Goal: Information Seeking & Learning: Learn about a topic

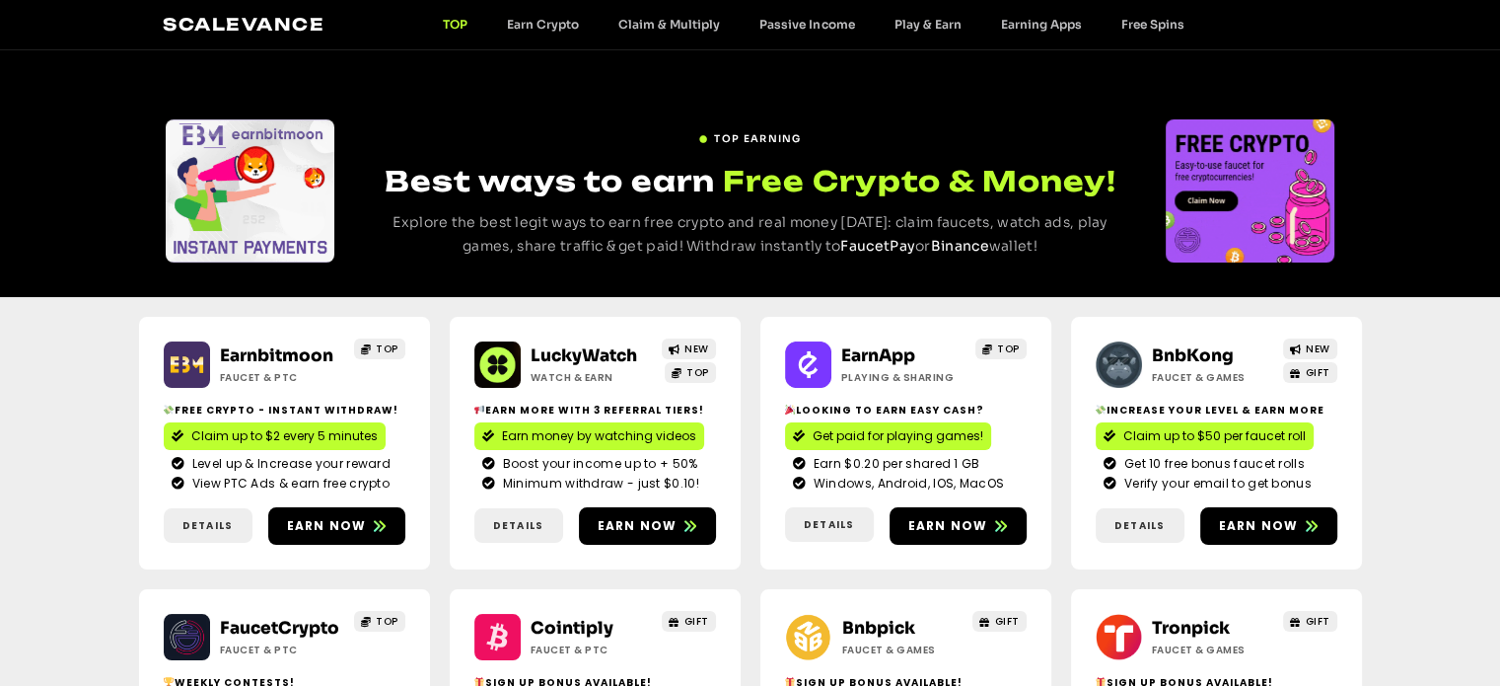
click at [57, 488] on div "Earnbitmoon Faucet & PTC TOP Free crypto - Instant withdraw! Claim up to $2 eve…" at bounding box center [750, 579] width 1500 height 564
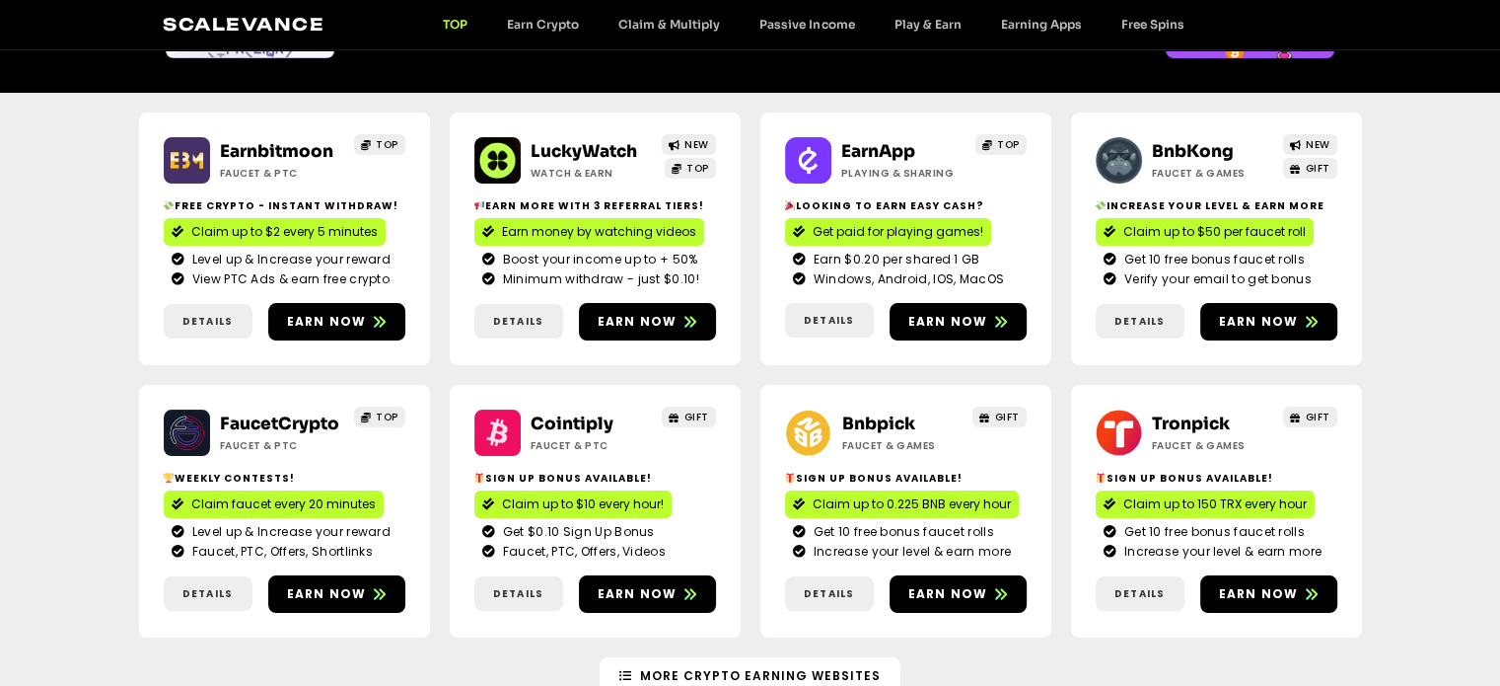
scroll to position [207, 0]
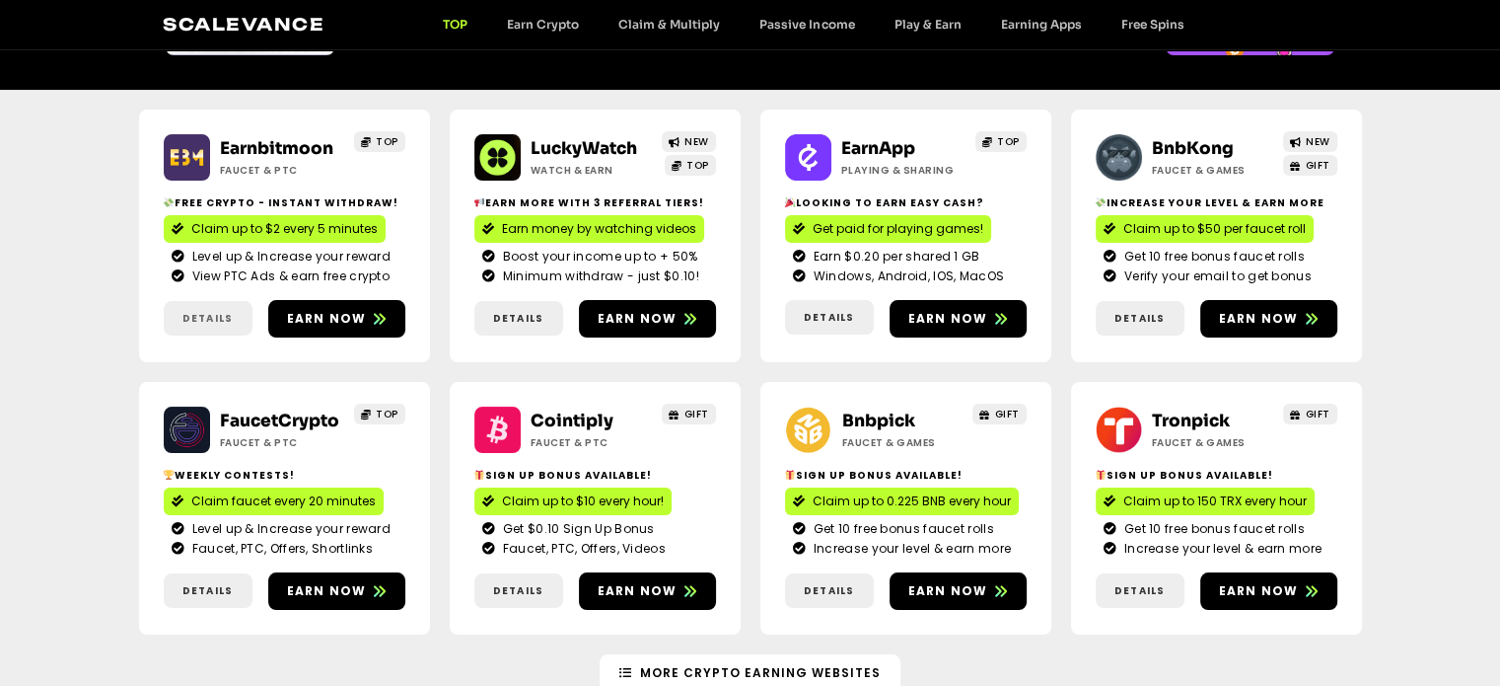
click at [199, 308] on link "Details" at bounding box center [208, 318] width 89 height 35
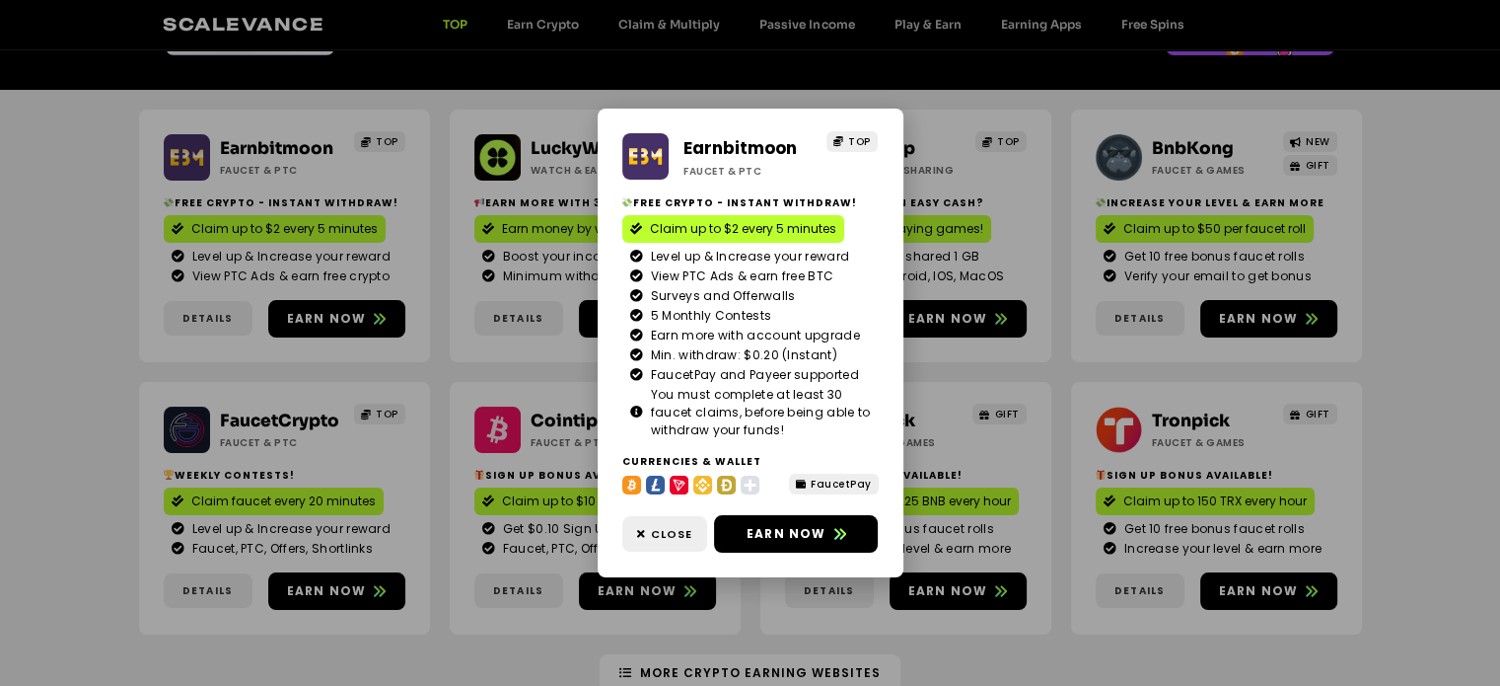
click at [974, 410] on div "Earnbitmoon Faucet & PTC TOP Free crypto - Instant withdraw! Claim up to $2 eve…" at bounding box center [750, 343] width 1500 height 686
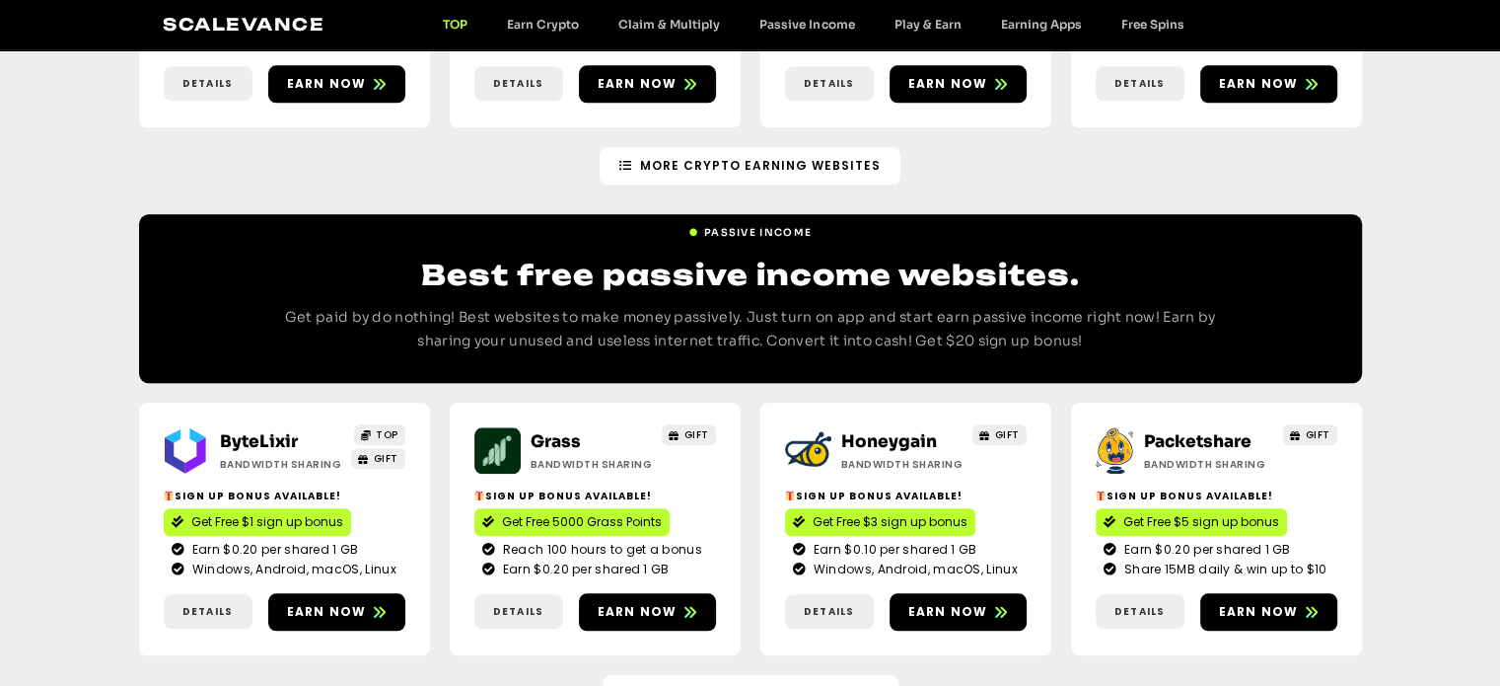
scroll to position [2378, 0]
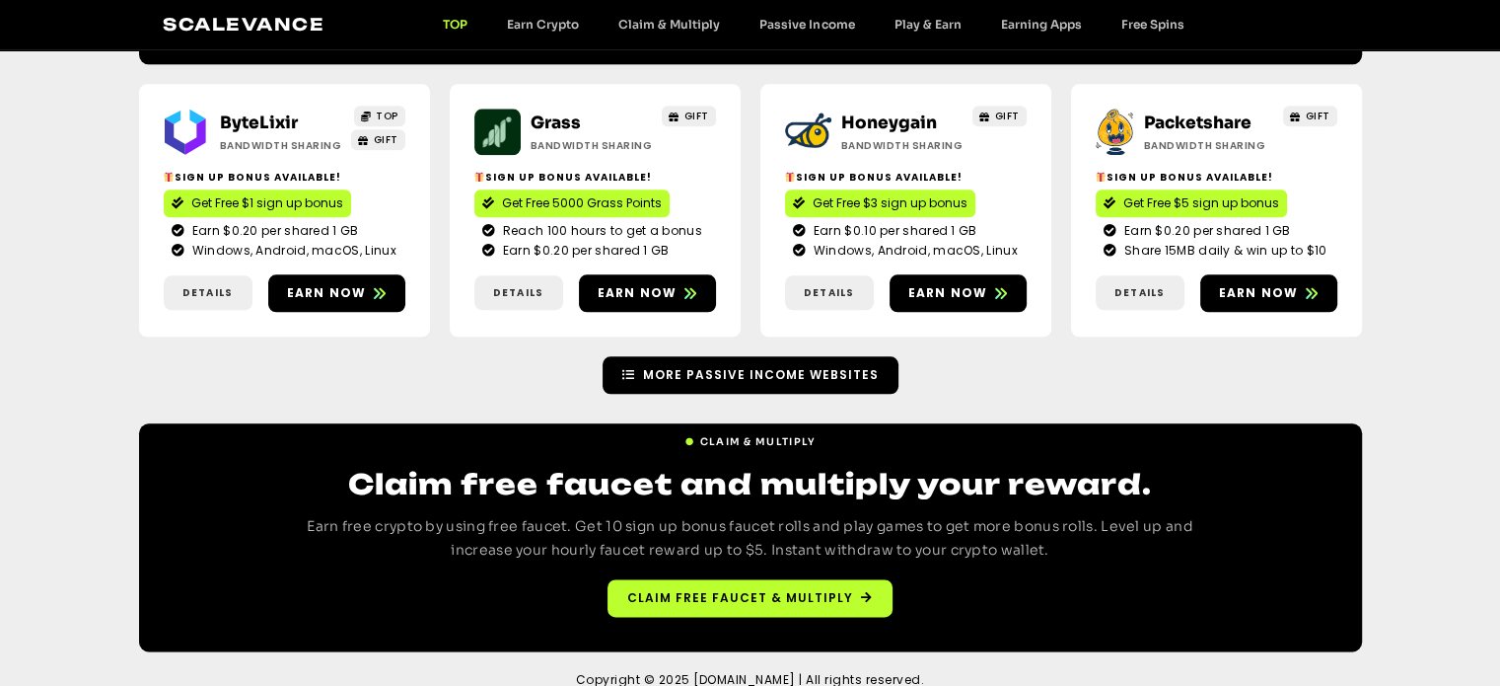
click at [808, 366] on span "More Passive Income Websites" at bounding box center [761, 375] width 236 height 18
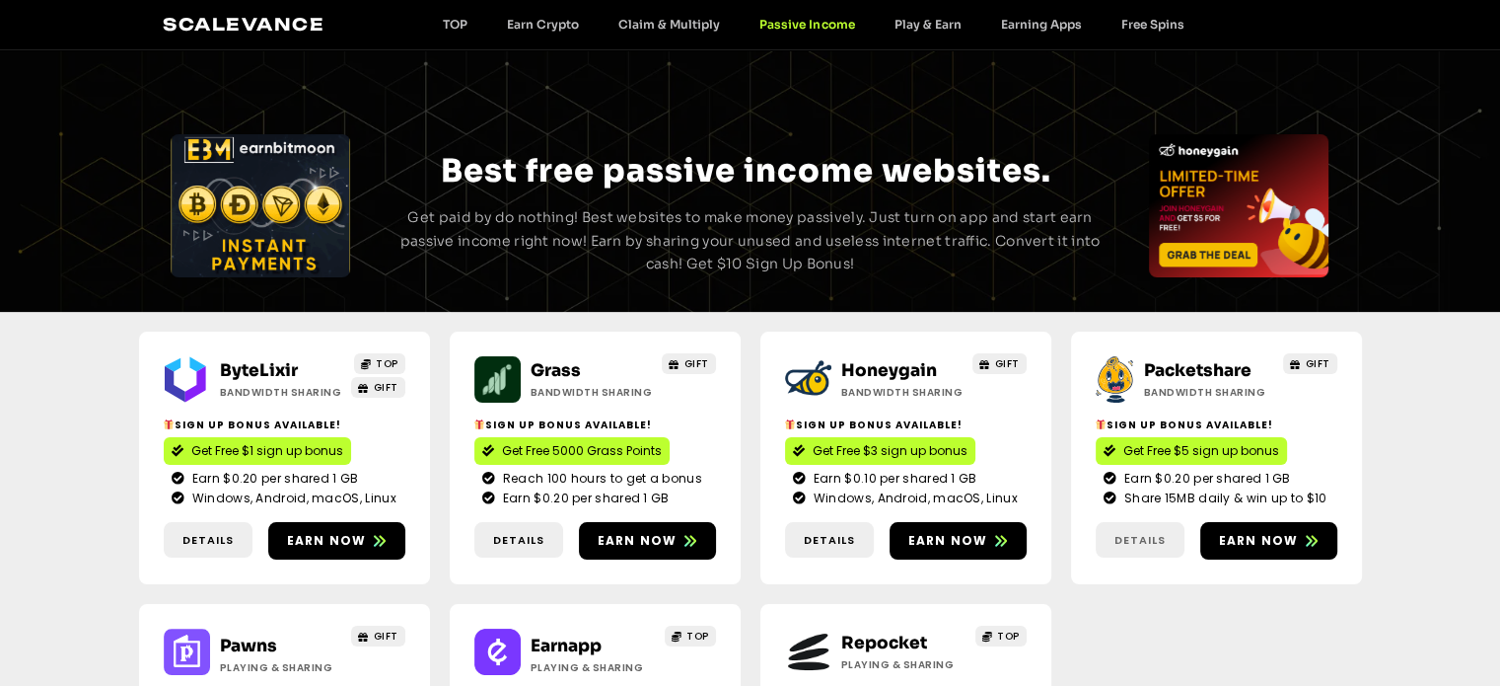
click at [1144, 535] on span "Details" at bounding box center [1140, 540] width 51 height 17
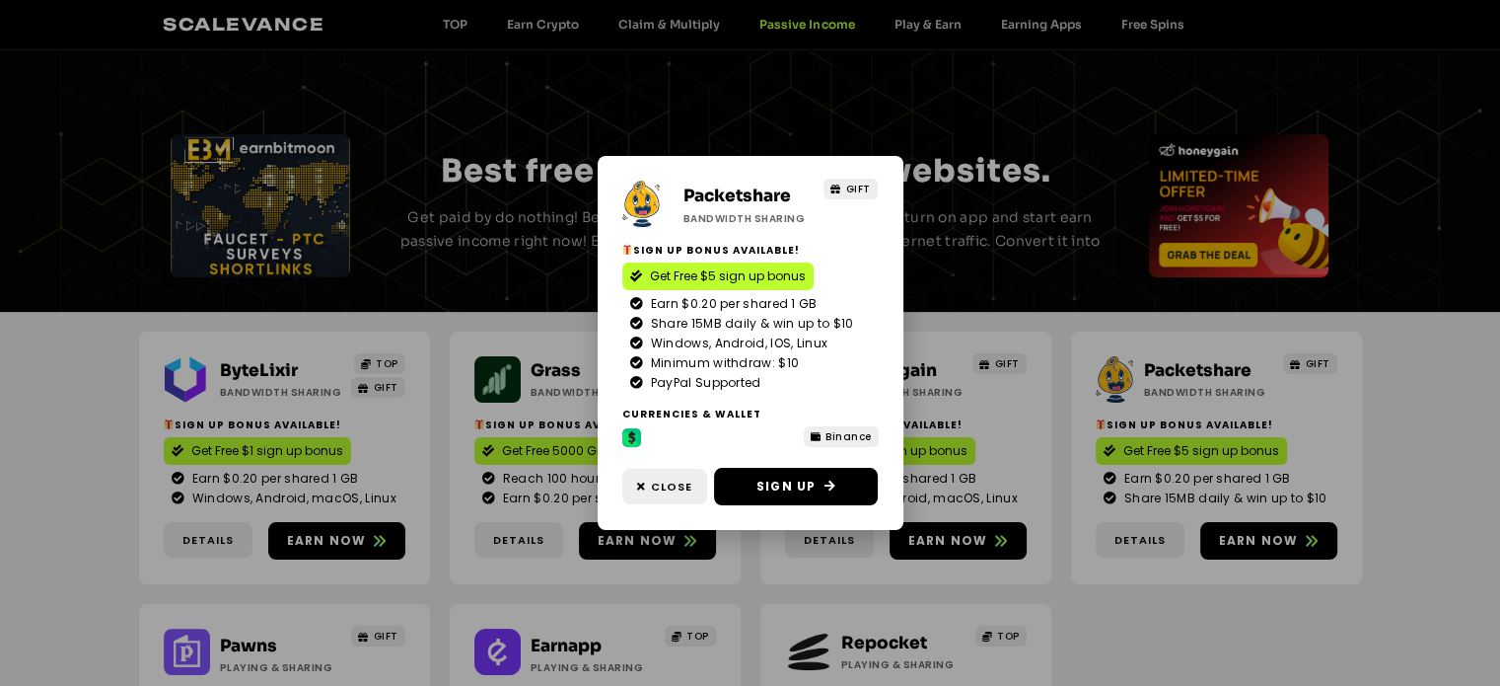
click at [1080, 603] on div "Packetshare Bandwidth Sharing GIFT Sign Up Bonus Available! Get Free $5 sign up…" at bounding box center [750, 343] width 1500 height 686
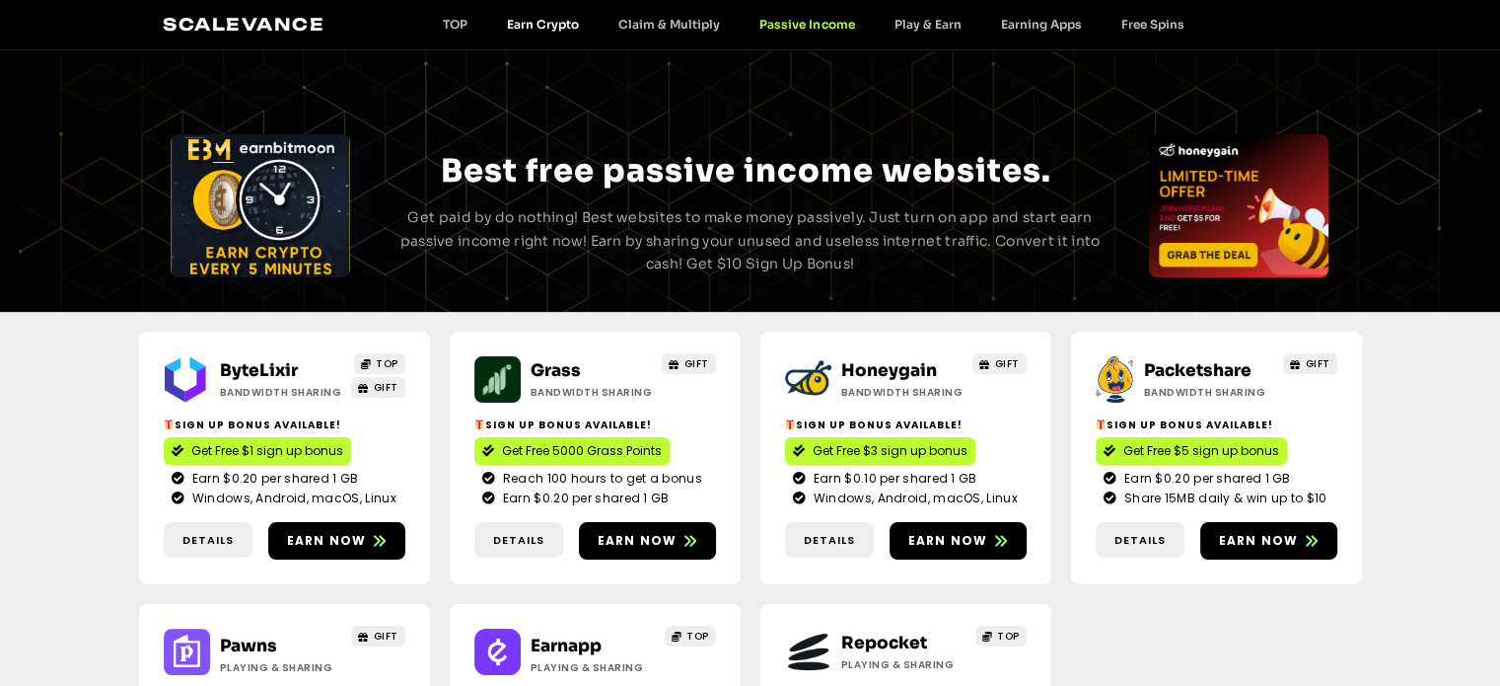
click at [528, 23] on link "Earn Crypto" at bounding box center [542, 24] width 111 height 15
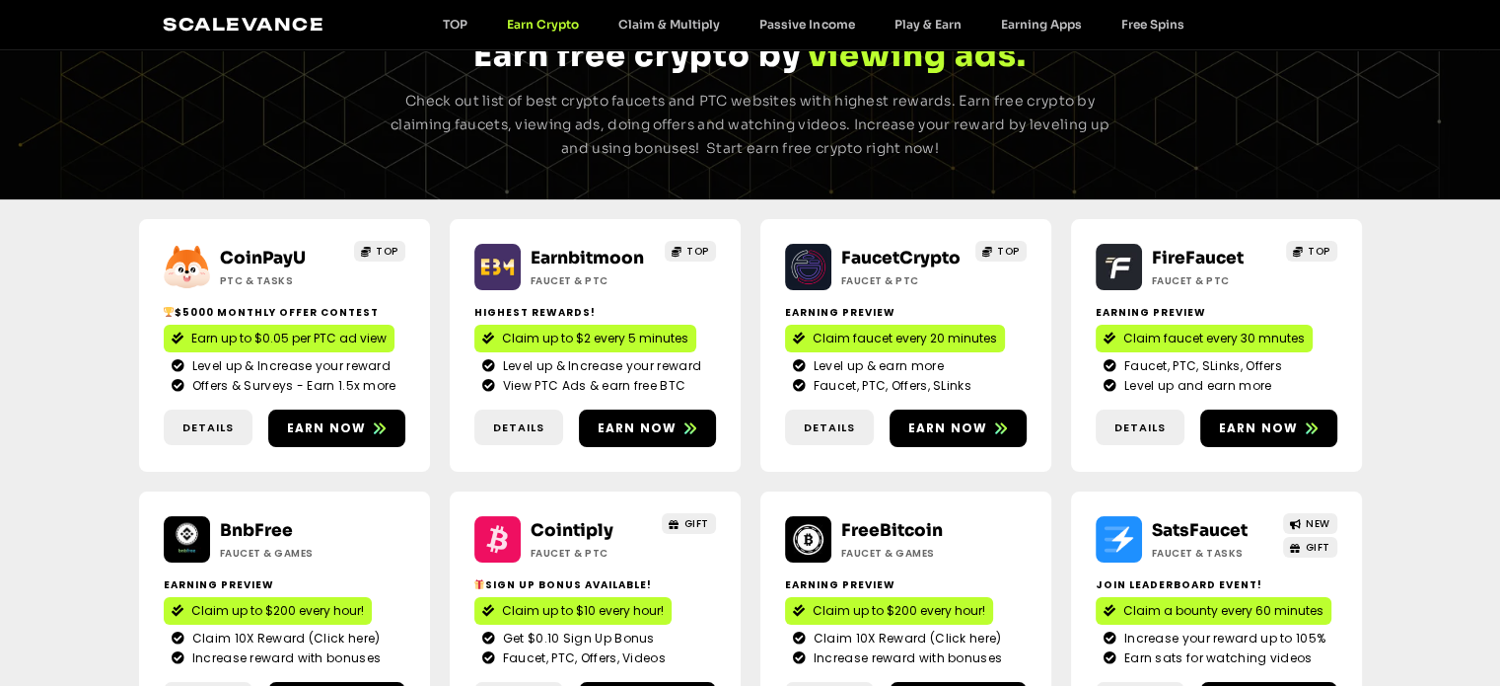
scroll to position [103, 0]
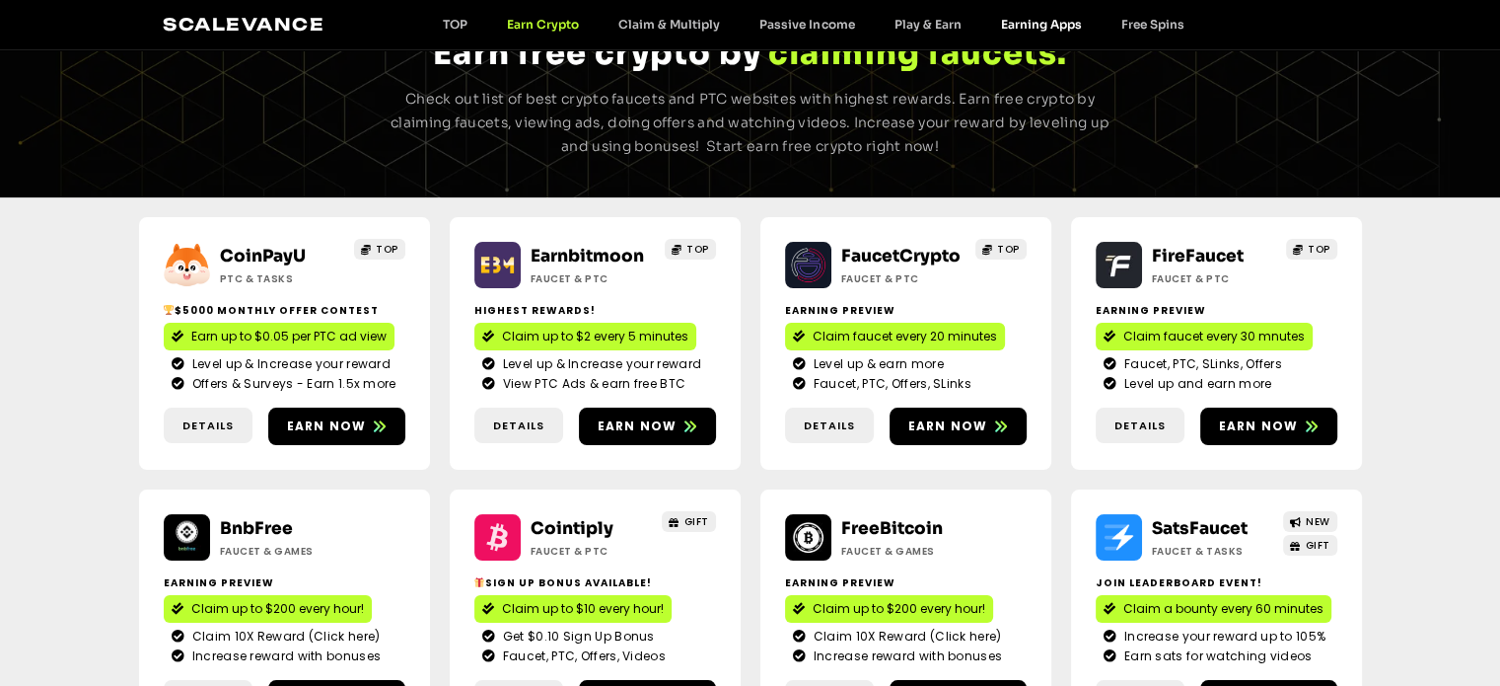
click at [1006, 27] on link "Earning Apps" at bounding box center [1041, 24] width 120 height 15
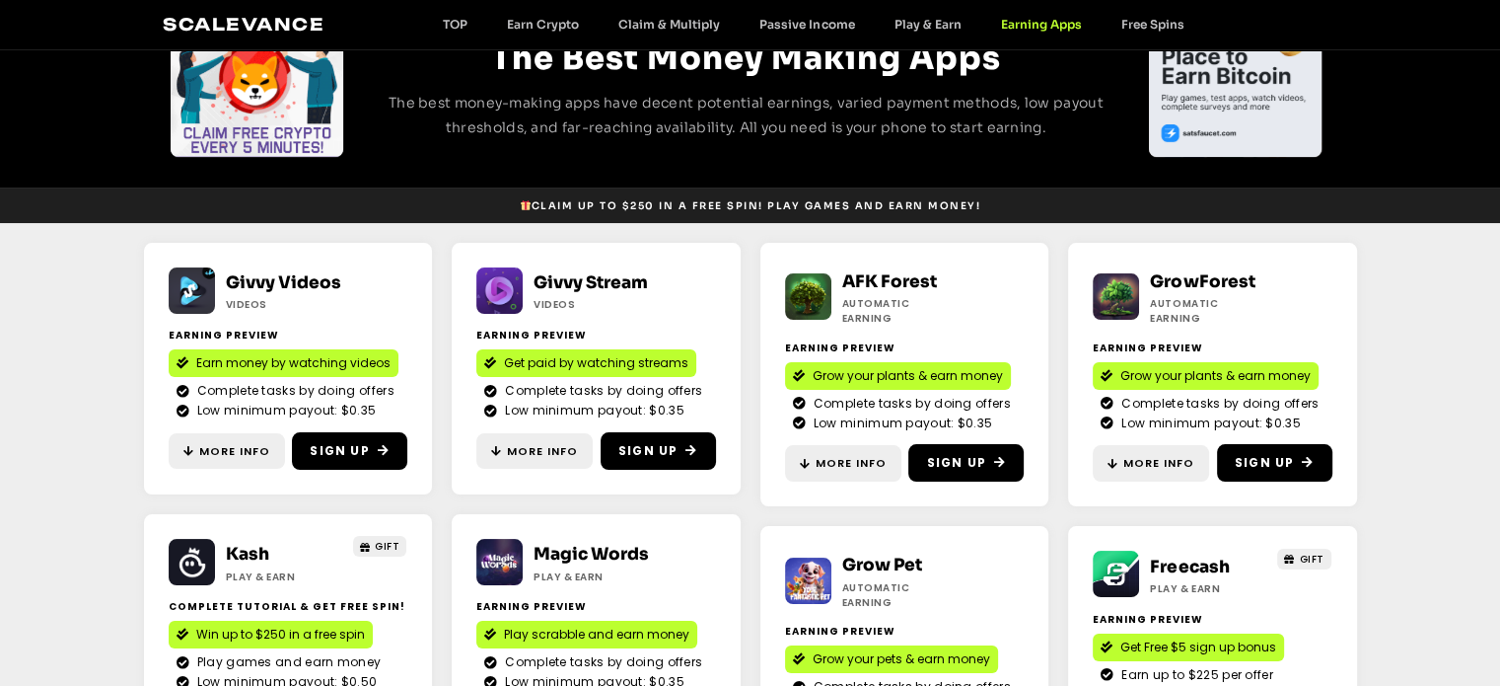
scroll to position [167, 0]
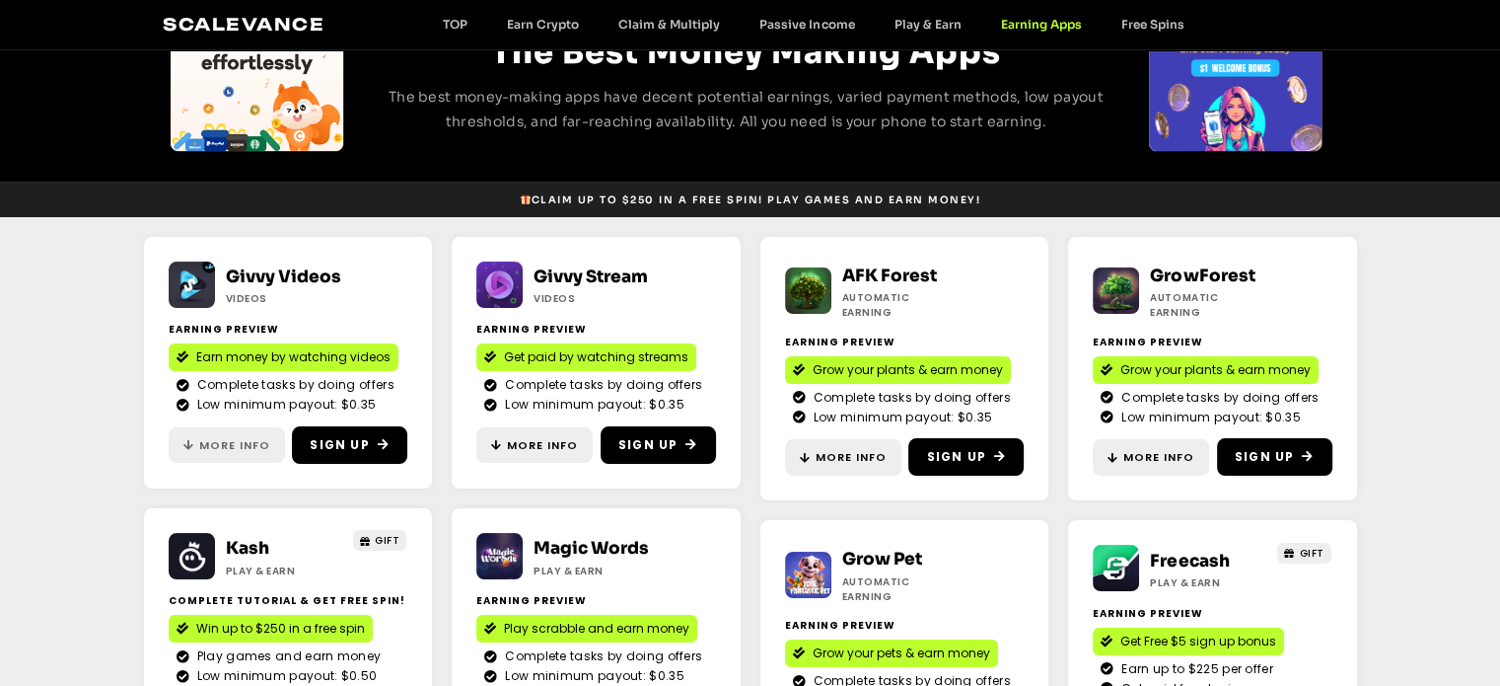
click at [214, 437] on span "More Info" at bounding box center [234, 445] width 71 height 17
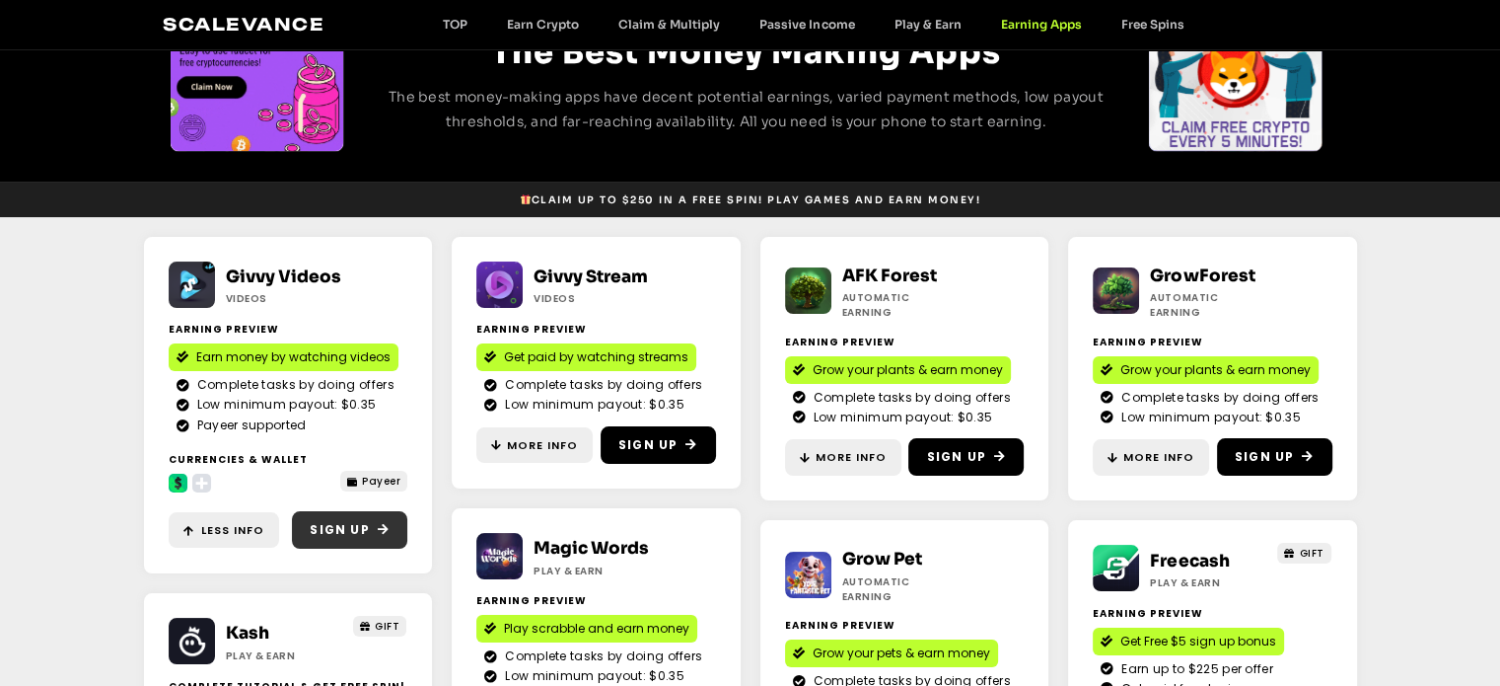
click at [367, 523] on span "Sign Up" at bounding box center [339, 530] width 59 height 18
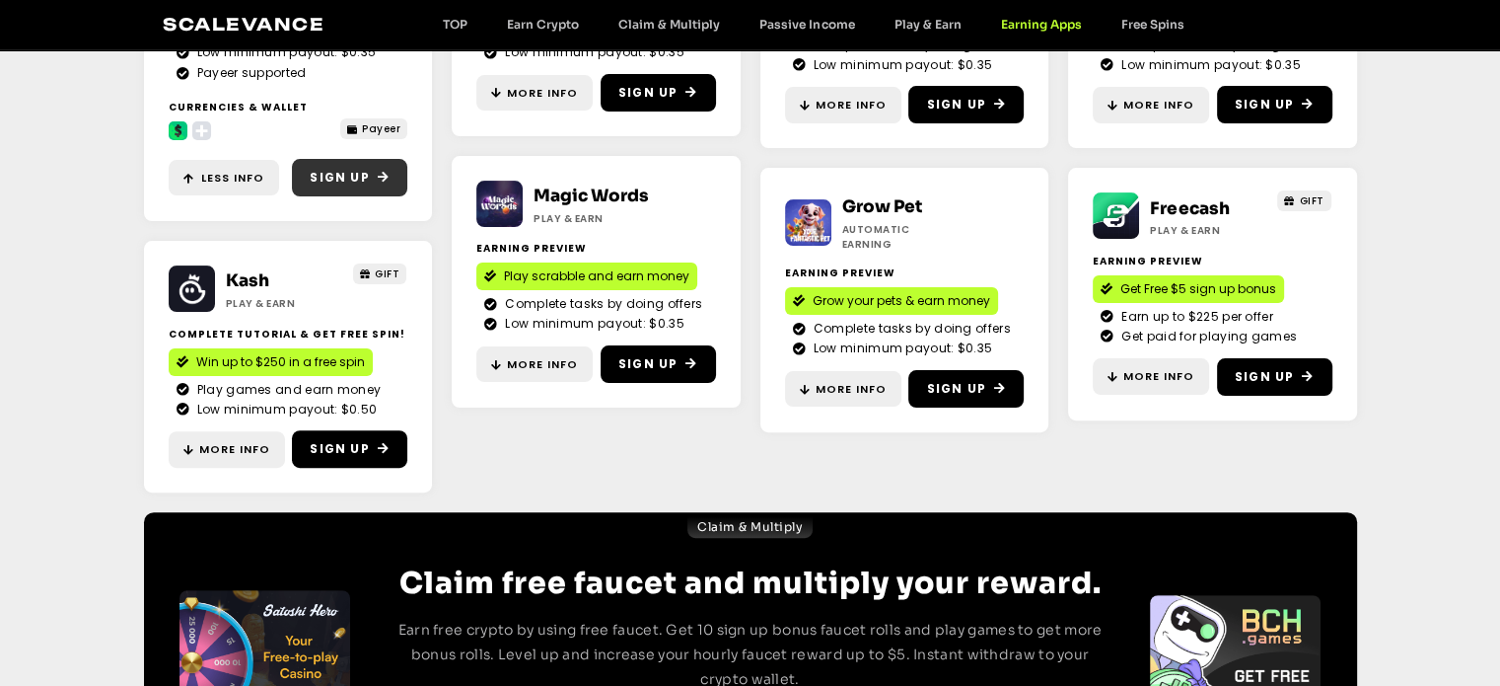
scroll to position [523, 0]
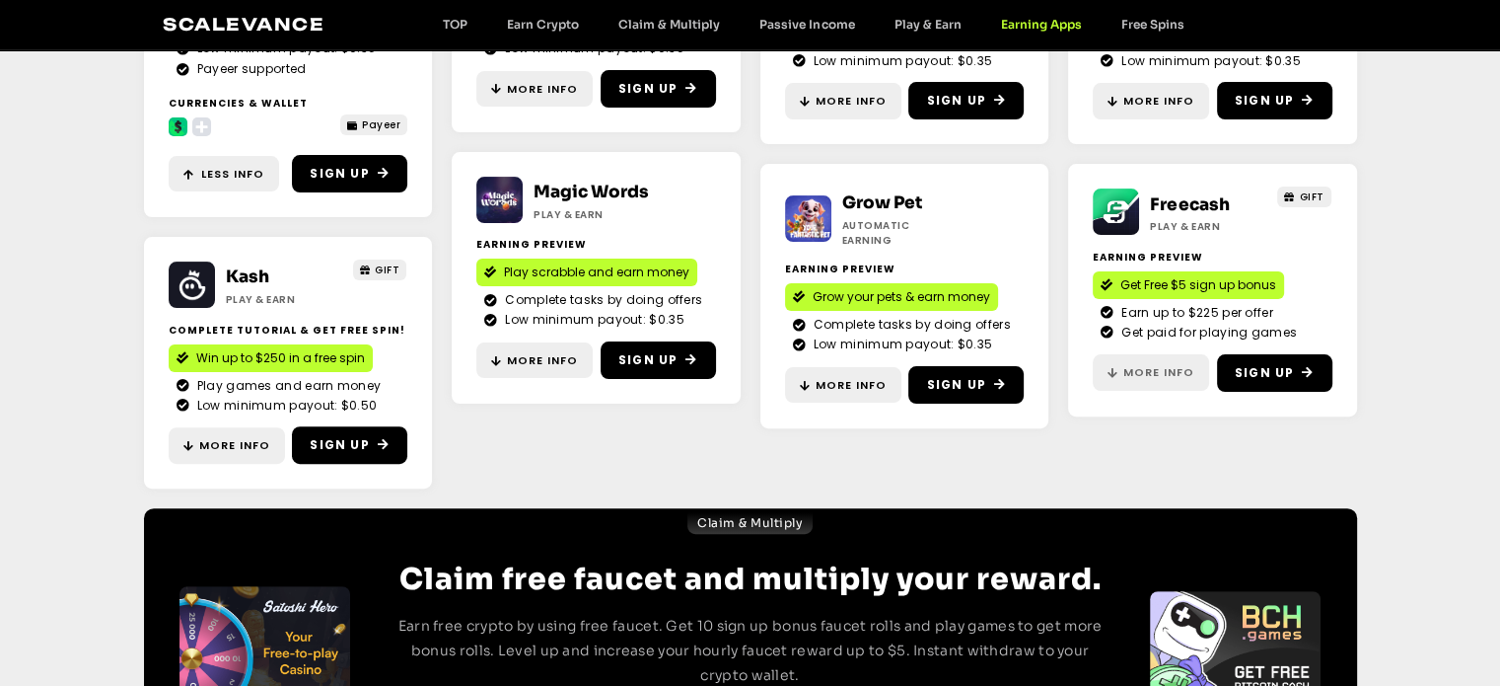
click at [1154, 364] on span "More Info" at bounding box center [1159, 372] width 71 height 17
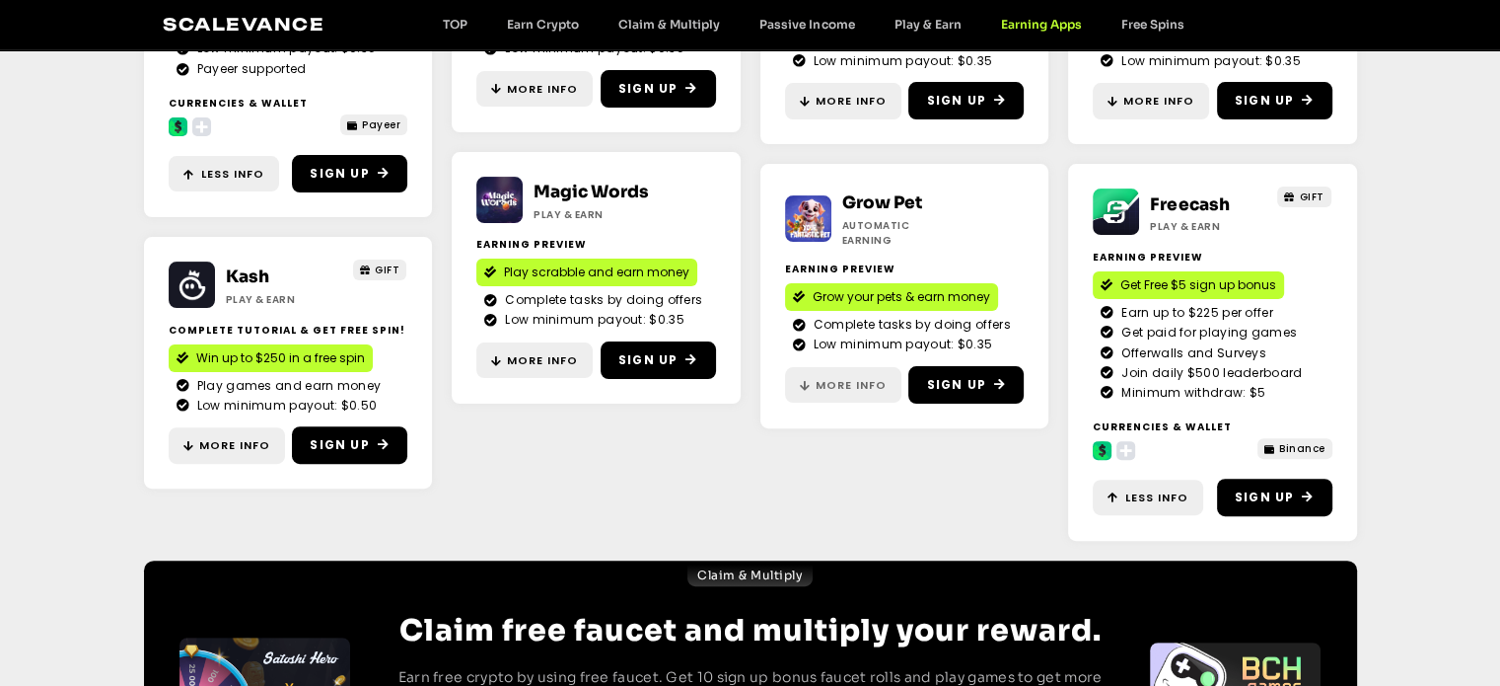
click at [847, 377] on span "More Info" at bounding box center [851, 385] width 71 height 17
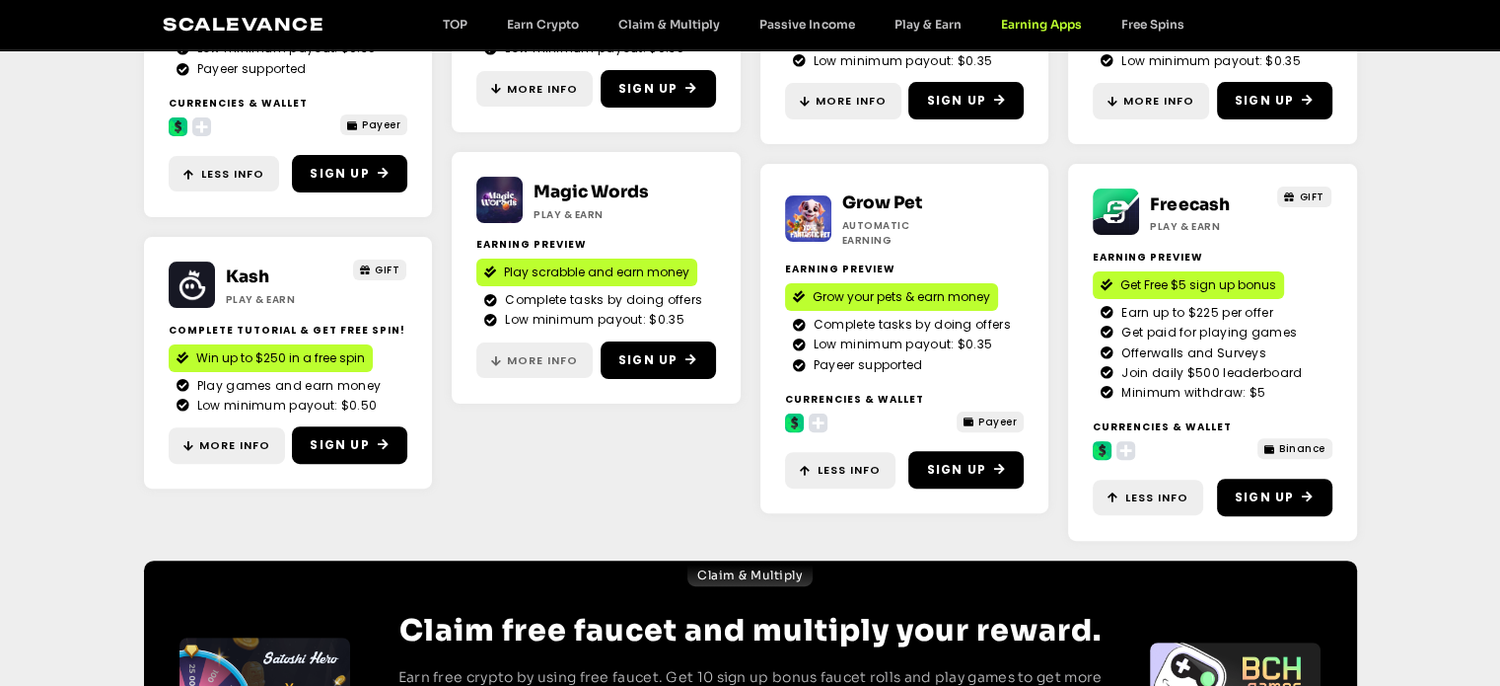
click at [513, 352] on link "More Info" at bounding box center [534, 360] width 116 height 36
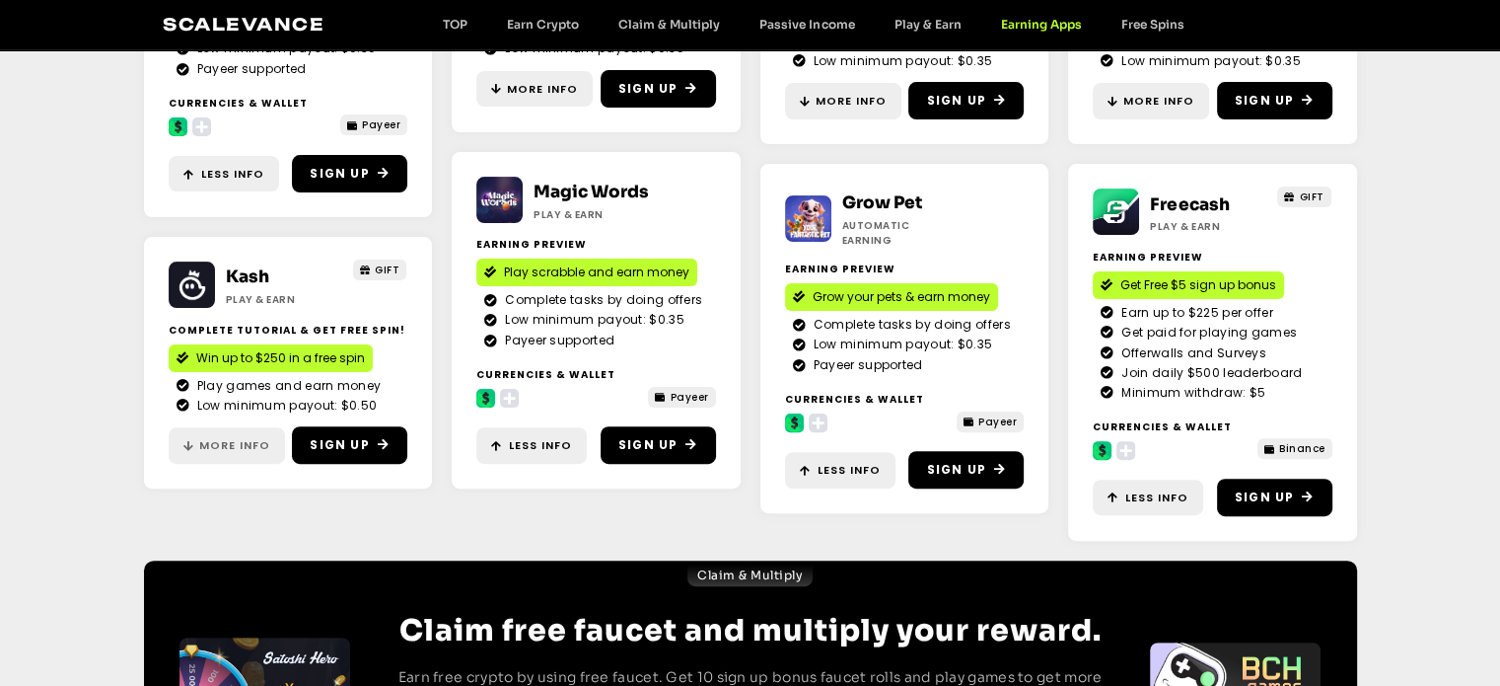
click at [188, 445] on icon at bounding box center [188, 445] width 11 height 11
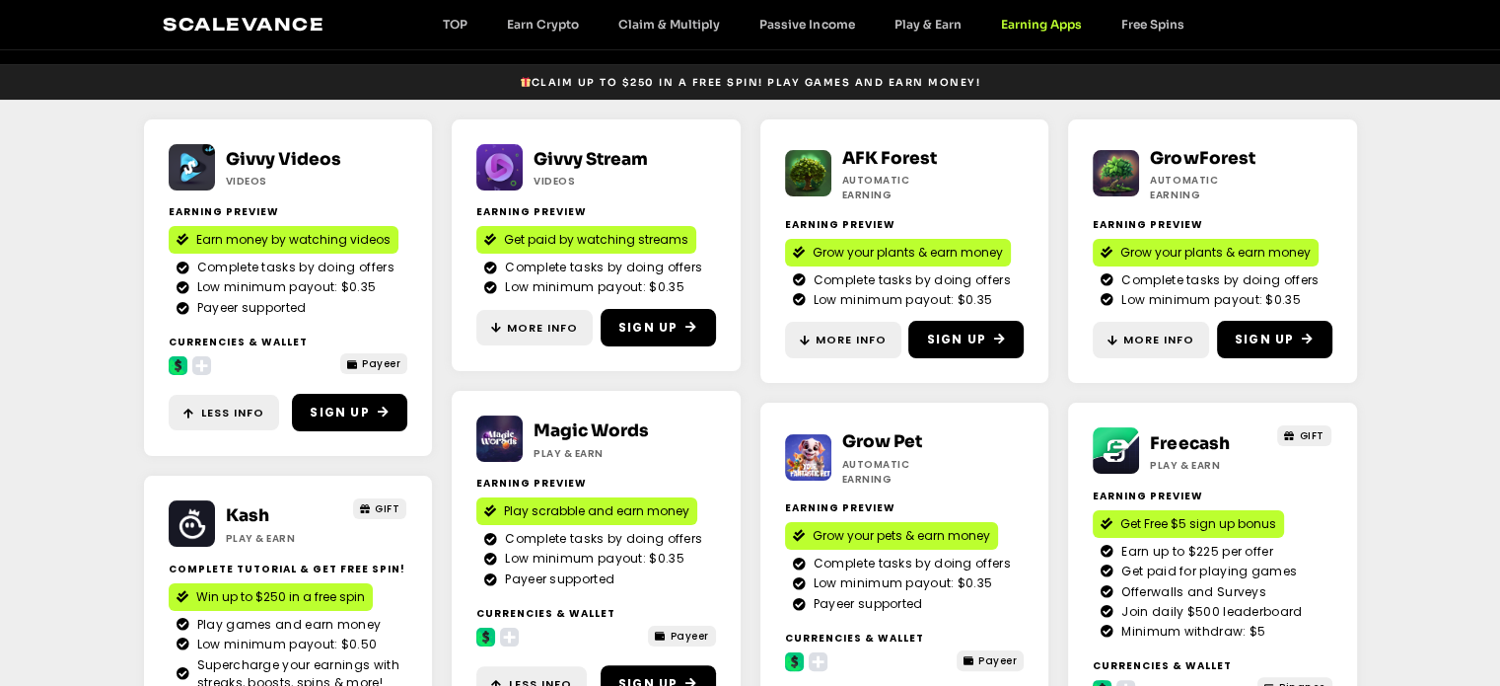
scroll to position [283, 0]
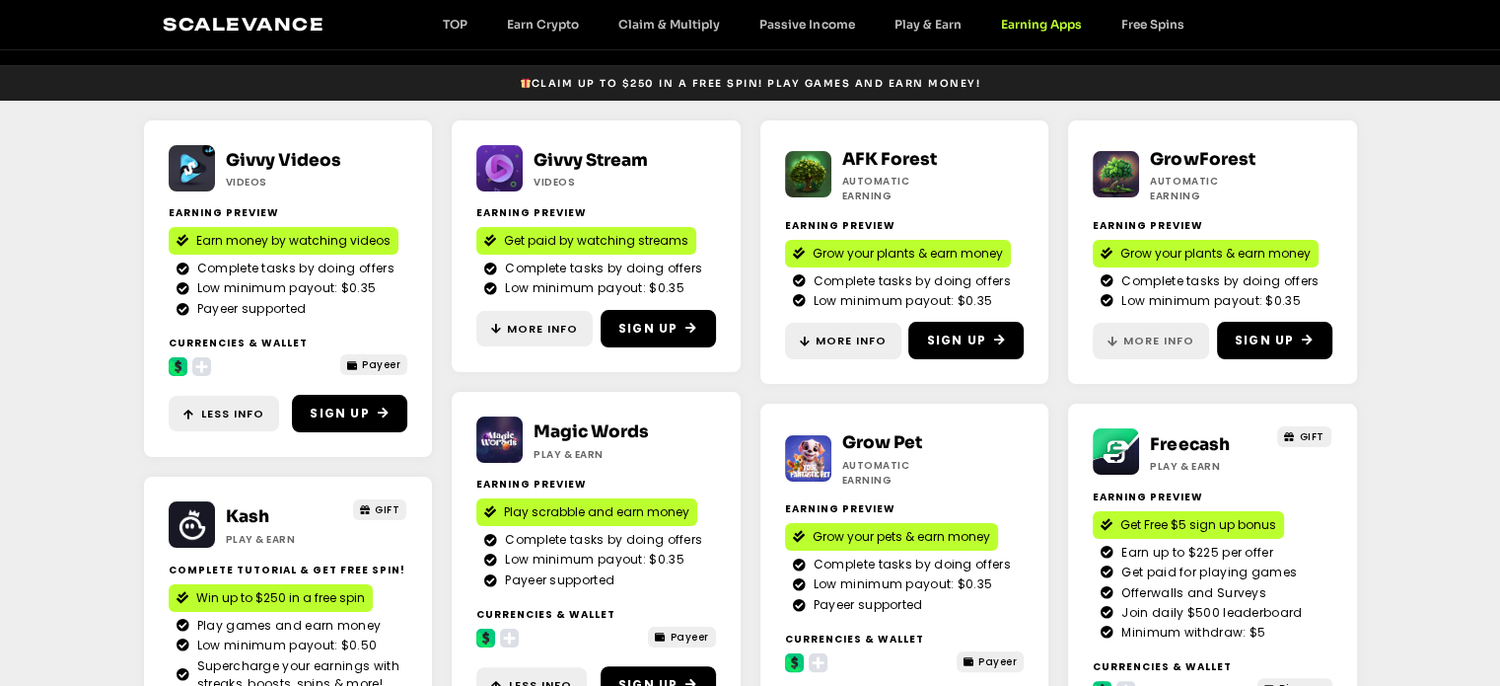
click at [1158, 332] on span "More Info" at bounding box center [1159, 340] width 71 height 17
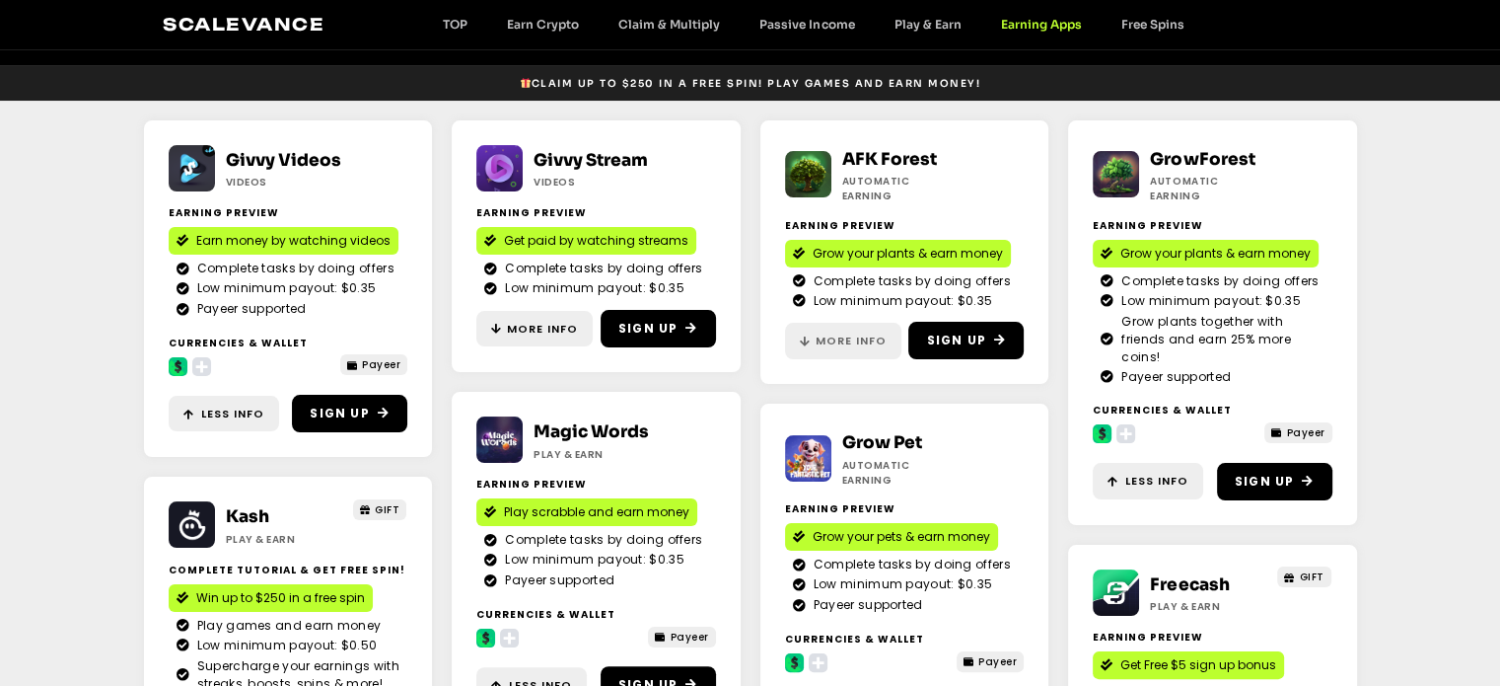
click at [879, 332] on span "More Info" at bounding box center [851, 340] width 71 height 17
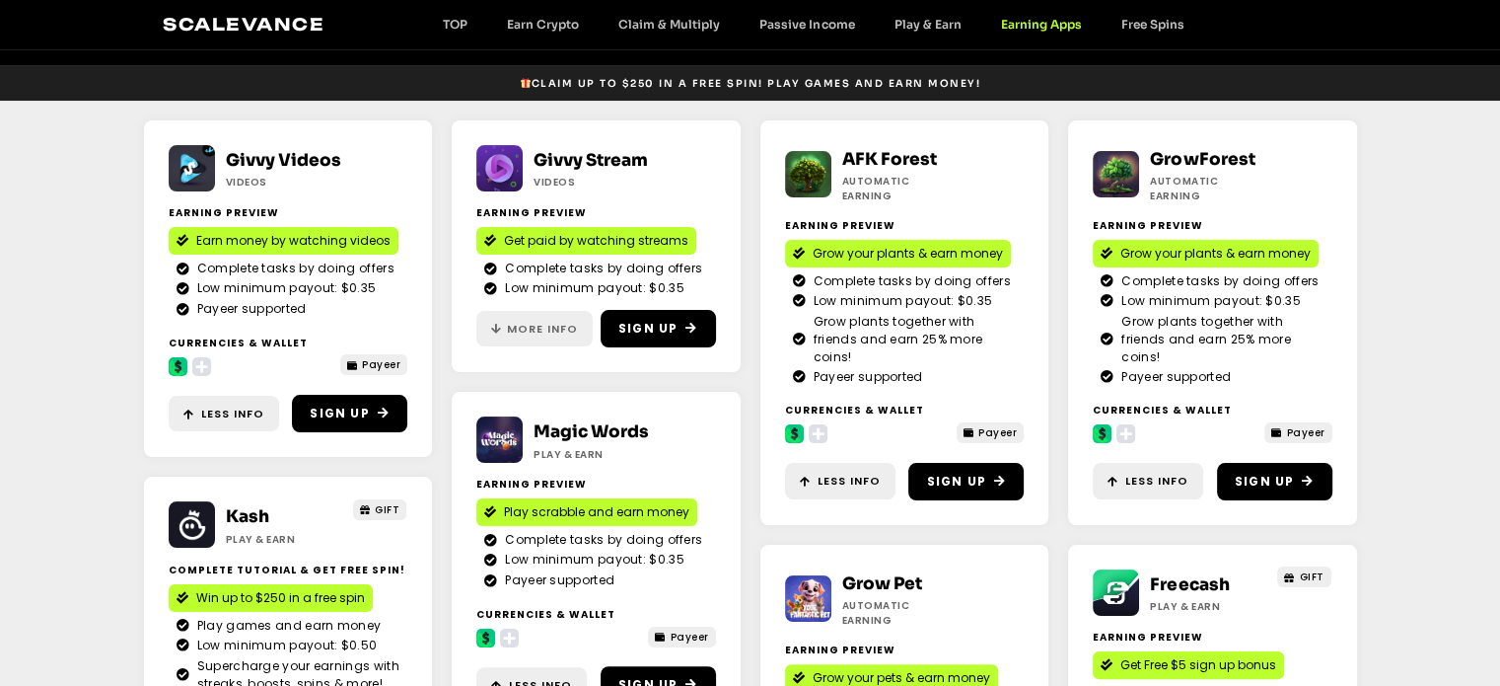
click at [515, 320] on link "More Info" at bounding box center [534, 329] width 116 height 36
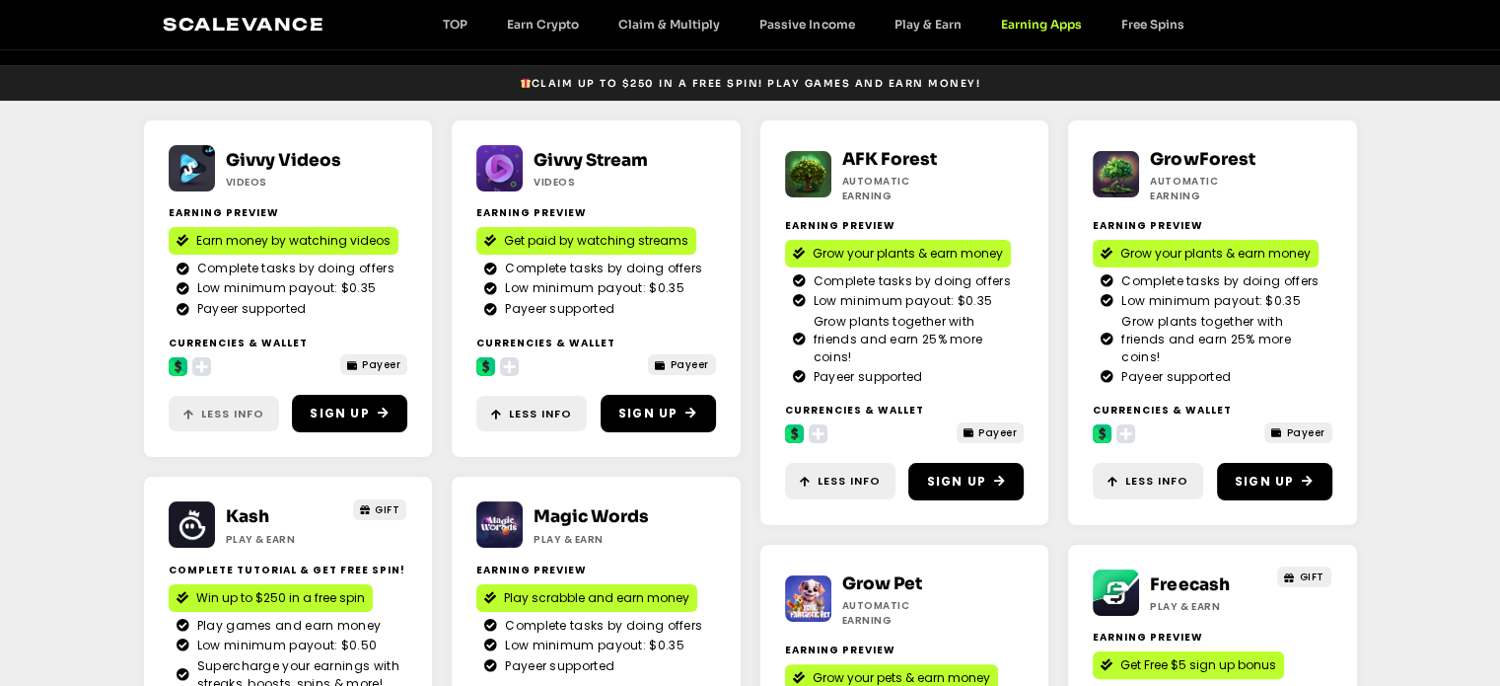
click at [210, 401] on link "Less Info" at bounding box center [224, 414] width 110 height 36
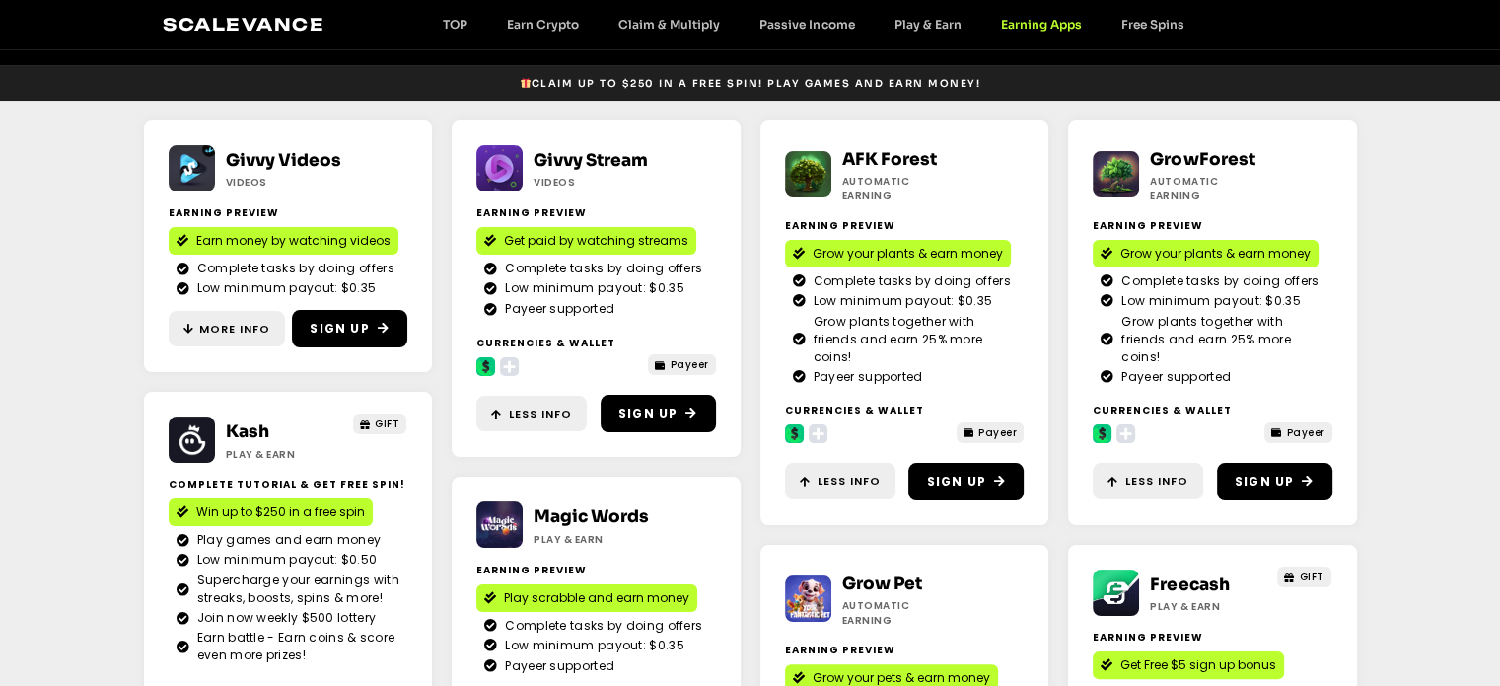
click at [0, 504] on section "Givvy Videos Videos Earning Preview Earn money by watching videos Complete task…" at bounding box center [750, 521] width 1500 height 840
click at [801, 29] on link "Passive Income" at bounding box center [807, 24] width 134 height 15
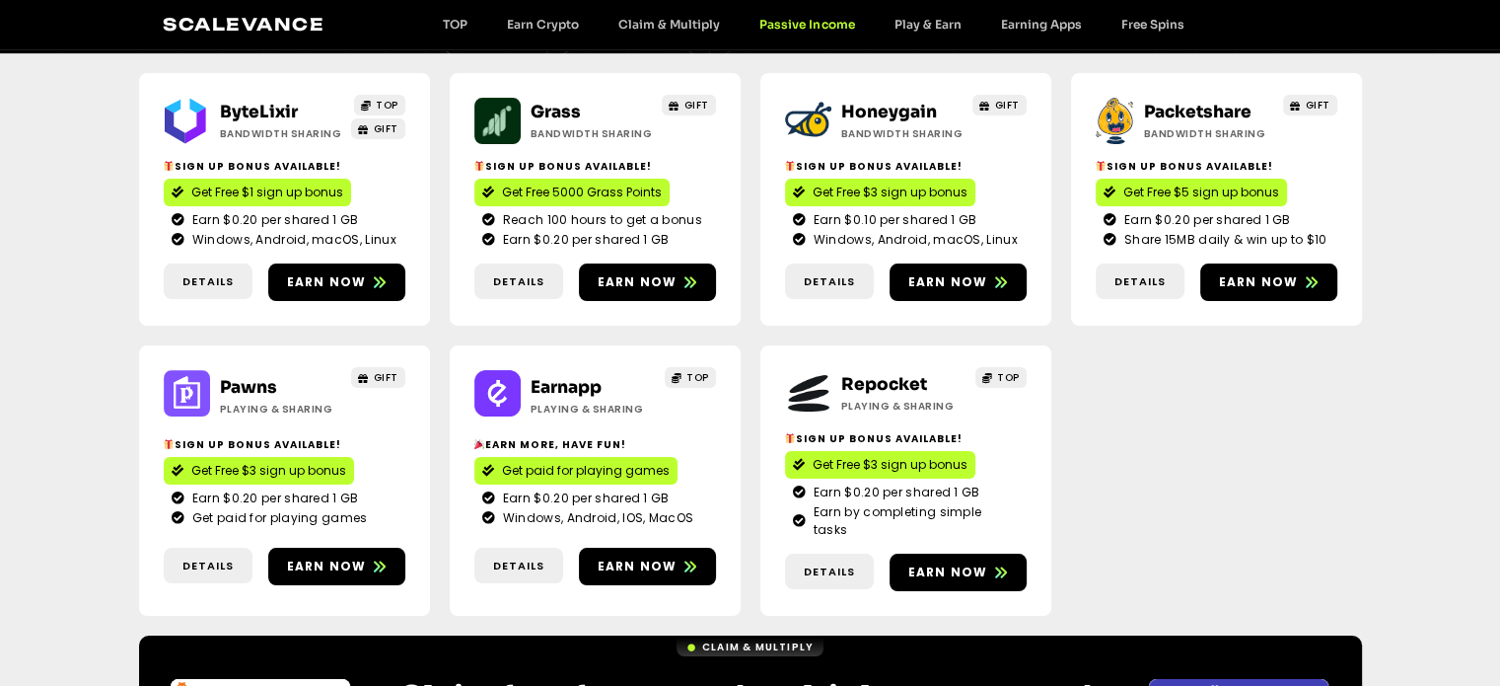
scroll to position [242, 0]
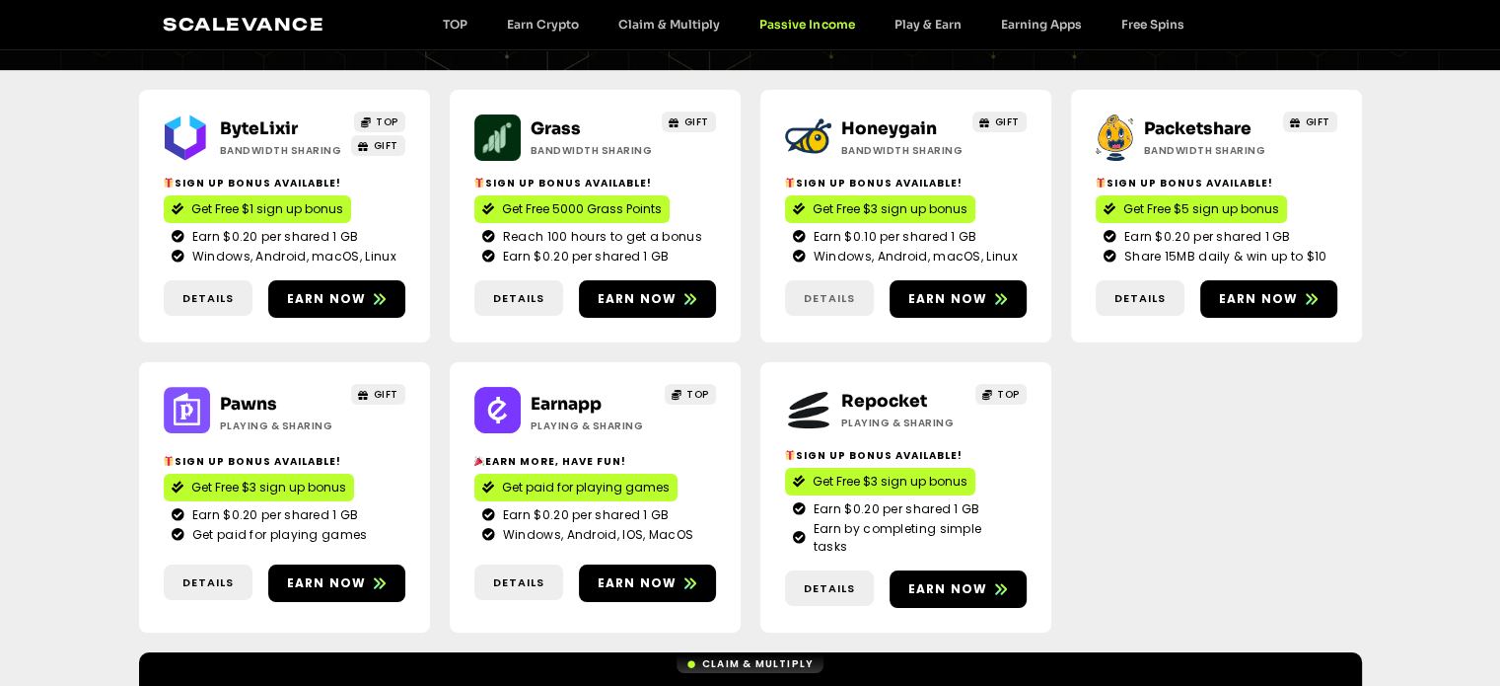
click at [823, 301] on span "Details" at bounding box center [829, 298] width 51 height 17
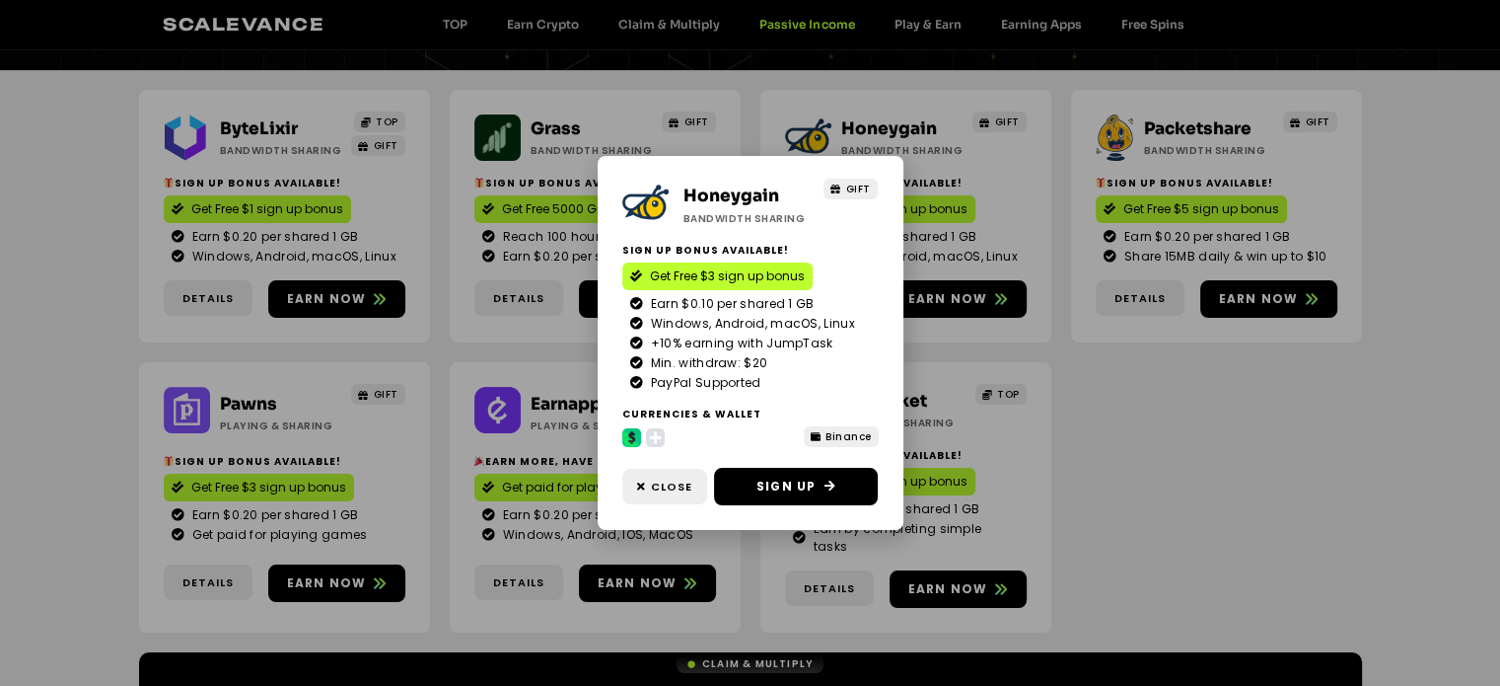
click at [1102, 474] on div "Honeygain Bandwidth Sharing GIFT Sign Up Bonus Available! Get Free $3 sign up b…" at bounding box center [750, 343] width 1500 height 686
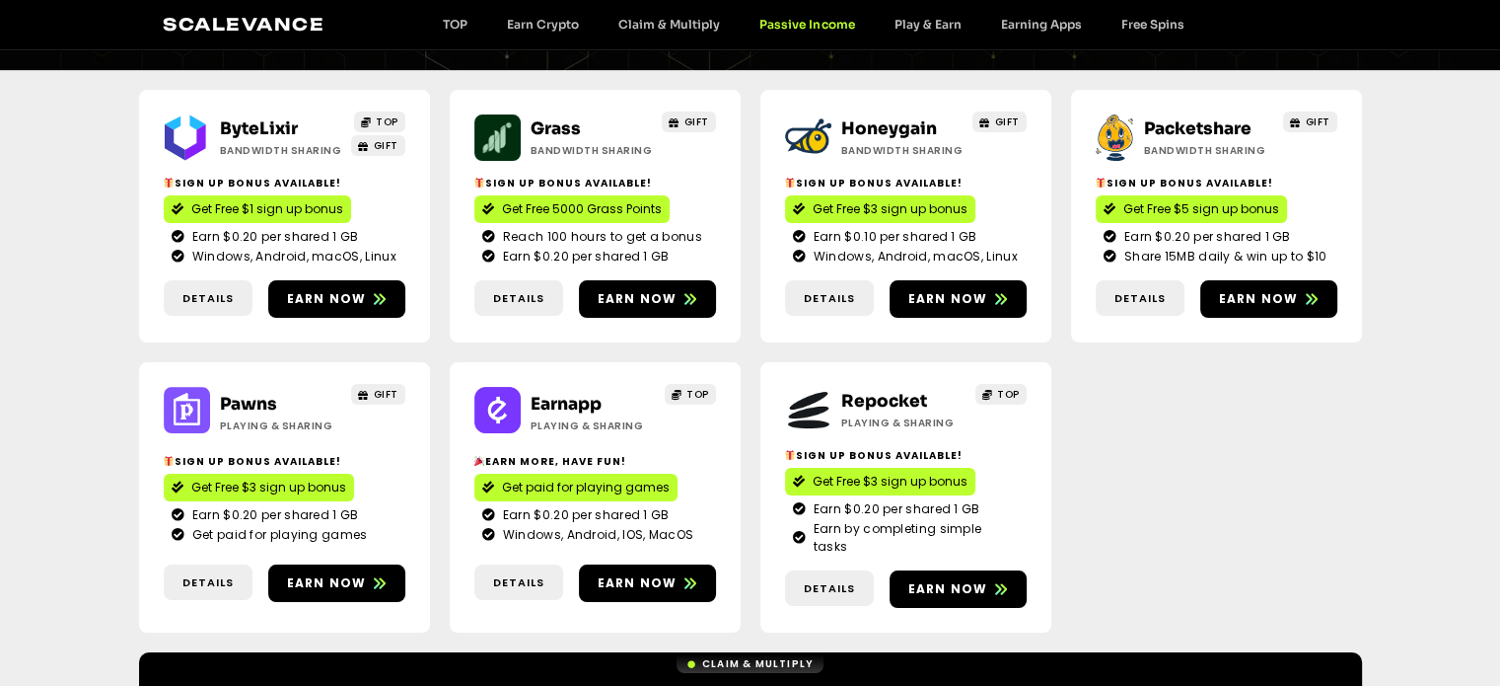
scroll to position [0, 0]
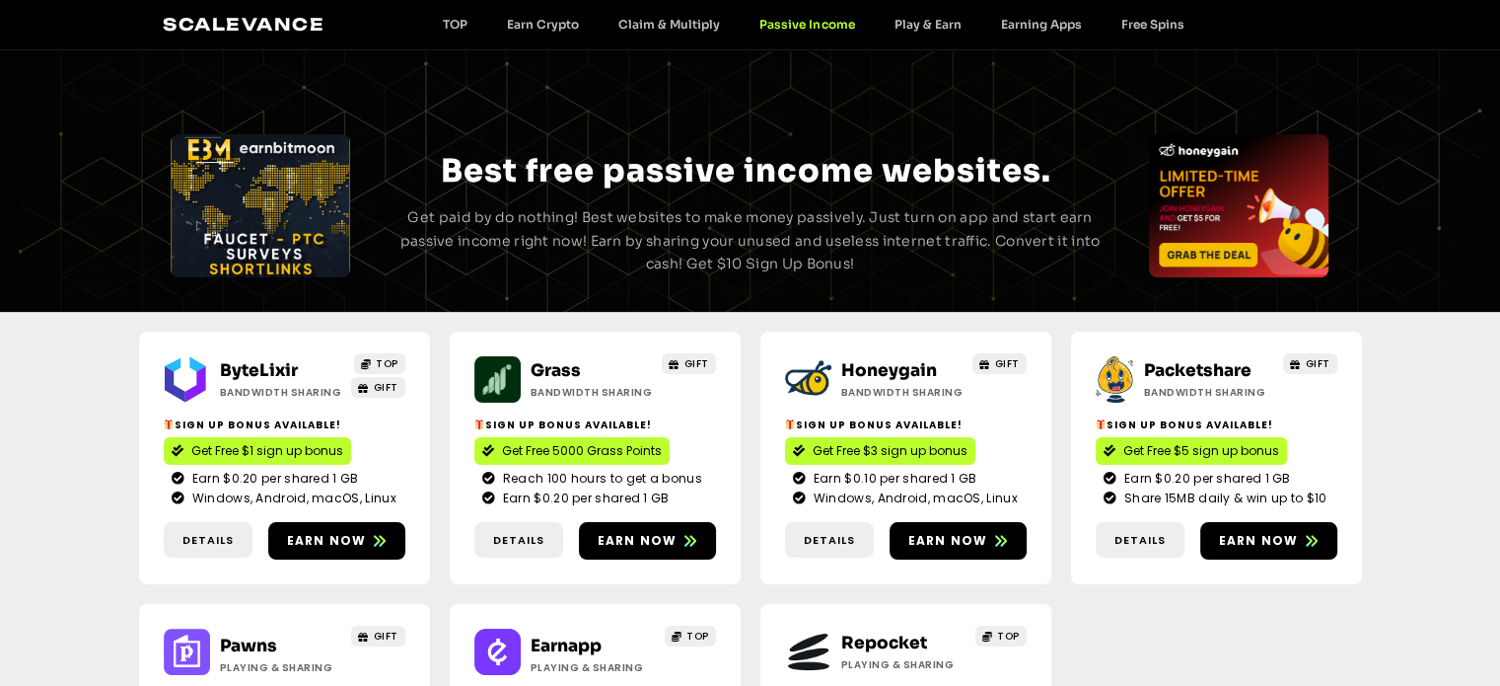
click at [556, 35] on div "Scalevance TOP Earn Crypto Claim & Multiply Passive Income Play & Earn Earning …" at bounding box center [750, 25] width 1174 height 26
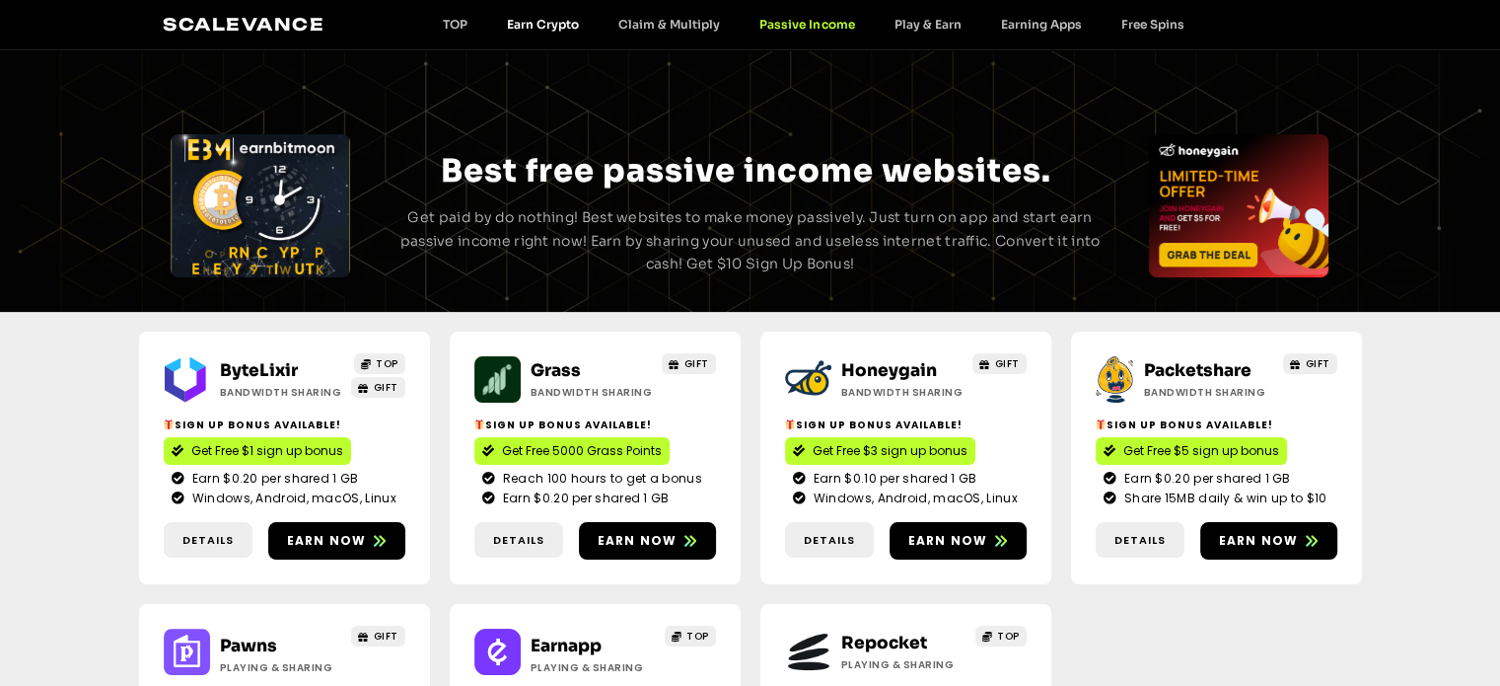
click at [556, 24] on link "Earn Crypto" at bounding box center [542, 24] width 111 height 15
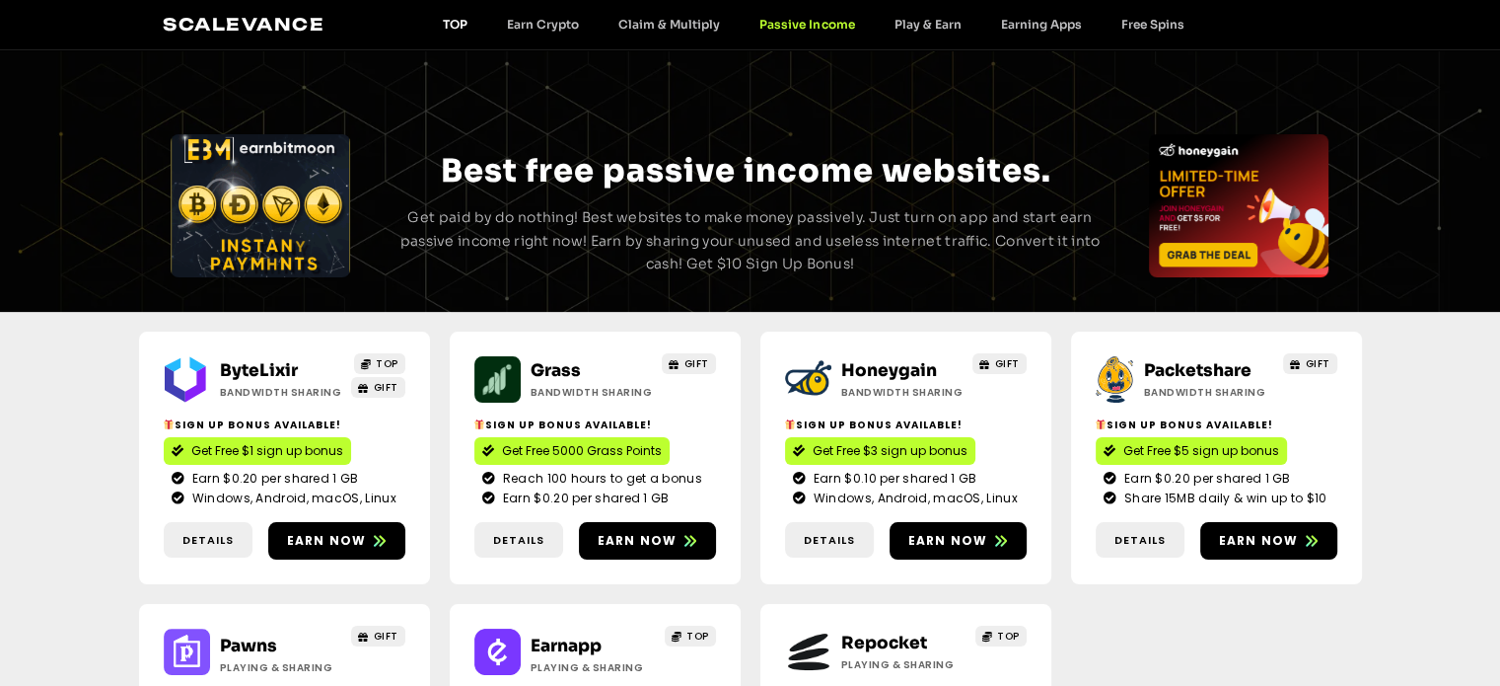
click at [447, 17] on link "TOP" at bounding box center [455, 24] width 64 height 15
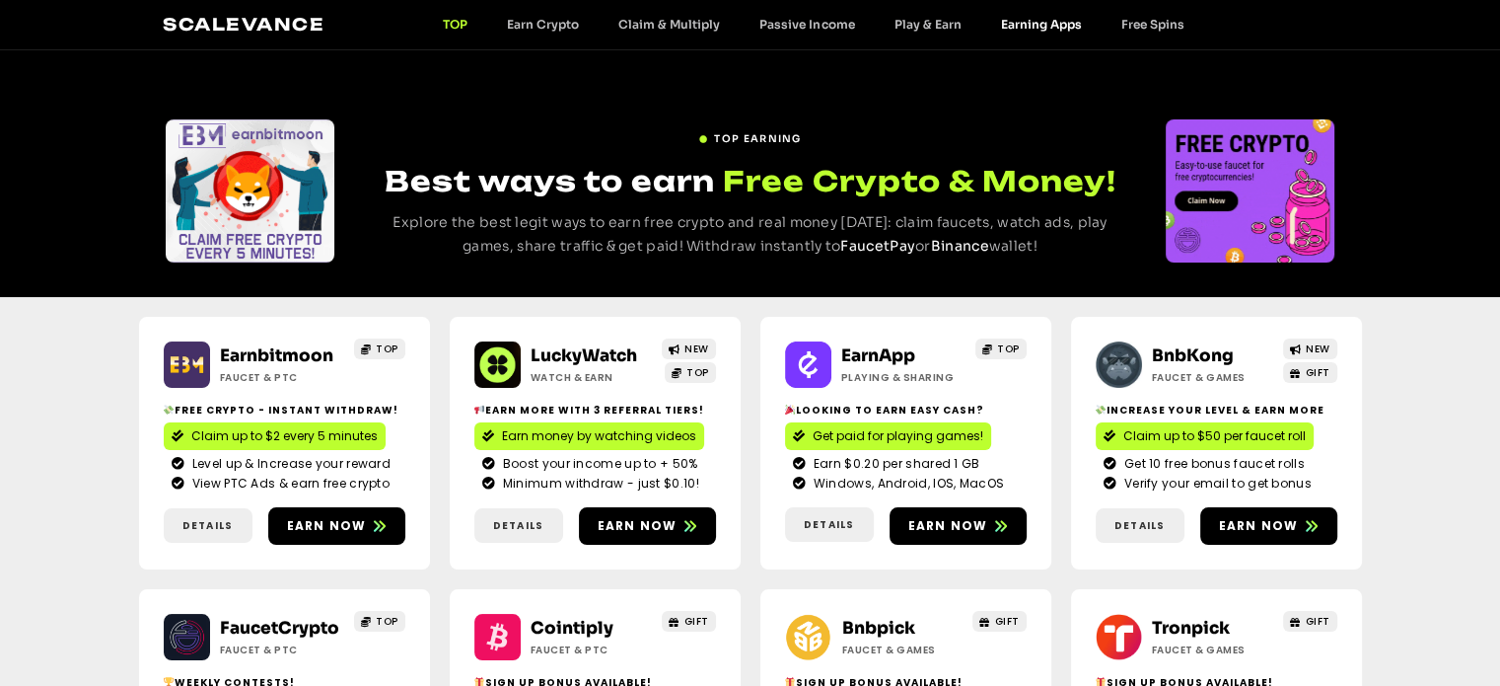
click at [1011, 25] on link "Earning Apps" at bounding box center [1041, 24] width 120 height 15
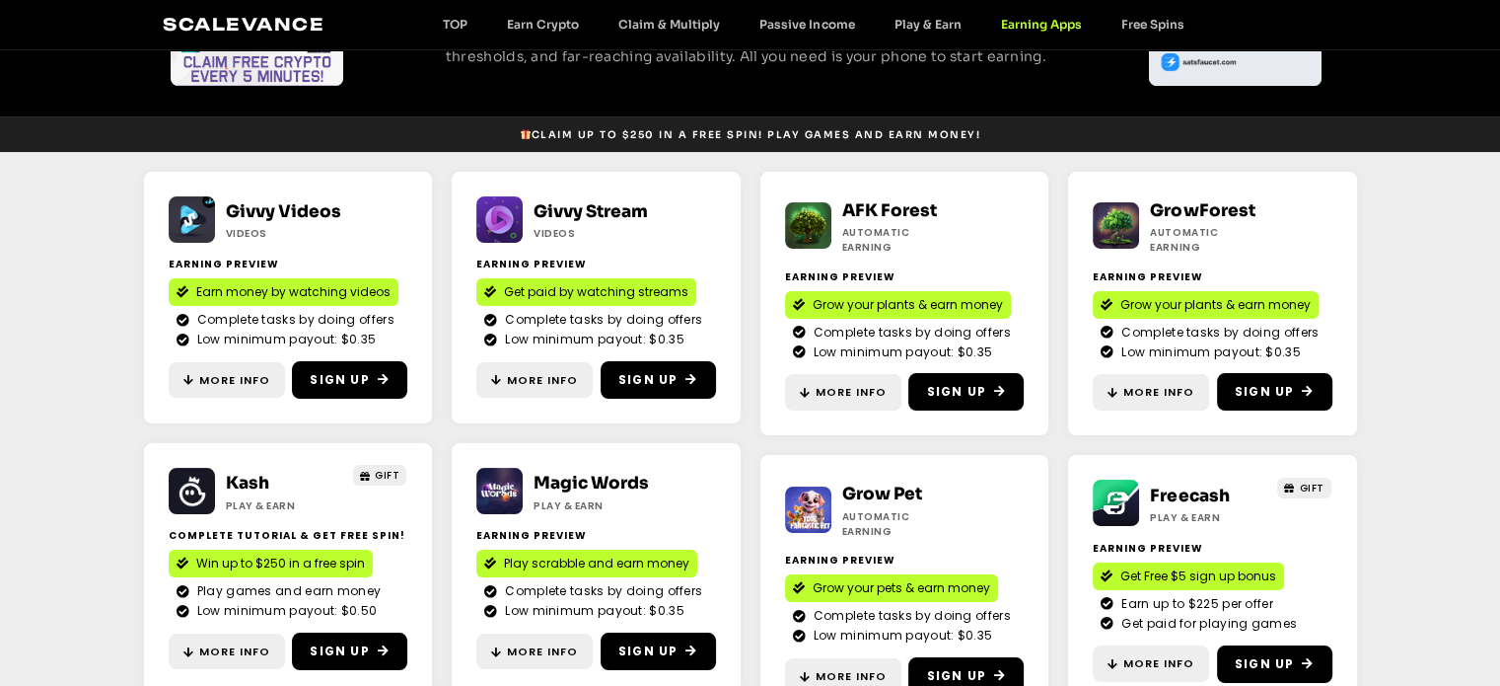
scroll to position [233, 0]
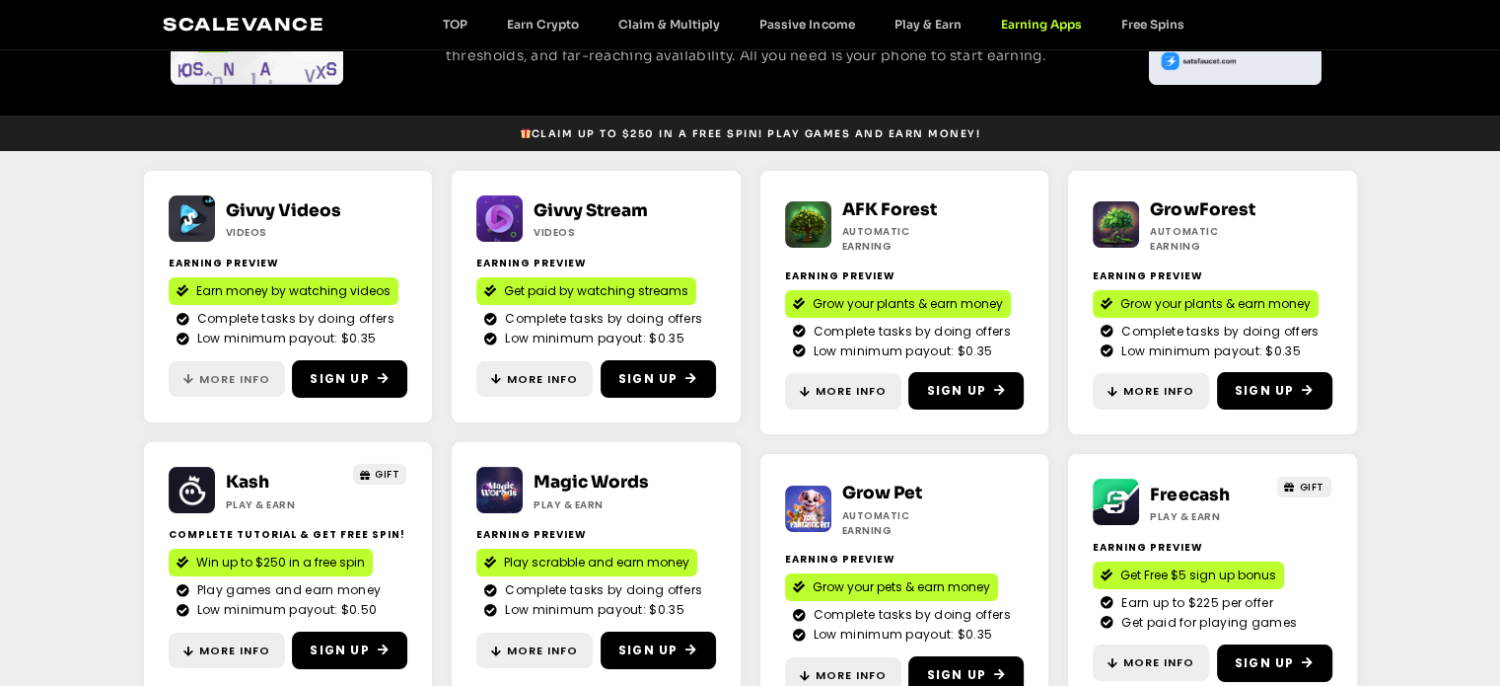
click at [253, 381] on span "More Info" at bounding box center [234, 379] width 71 height 17
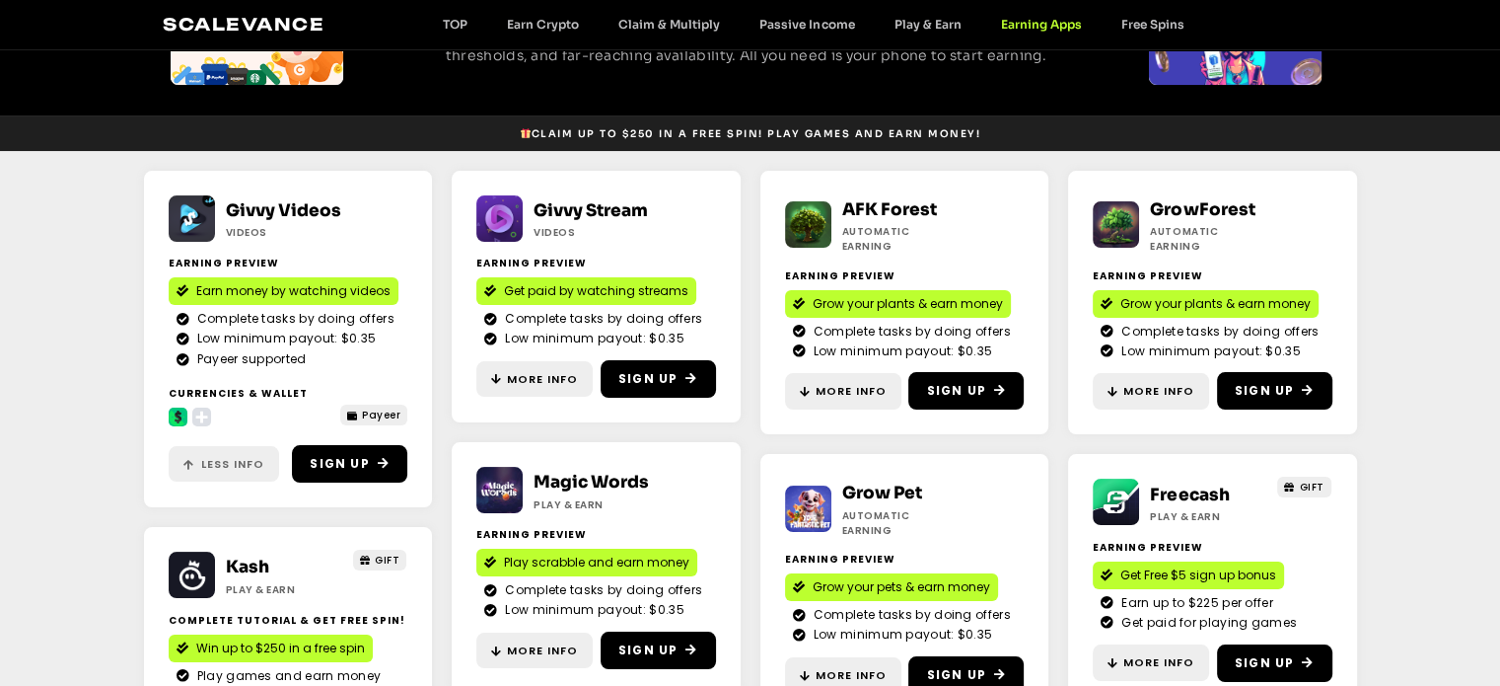
click at [245, 465] on span "Less Info" at bounding box center [232, 464] width 63 height 17
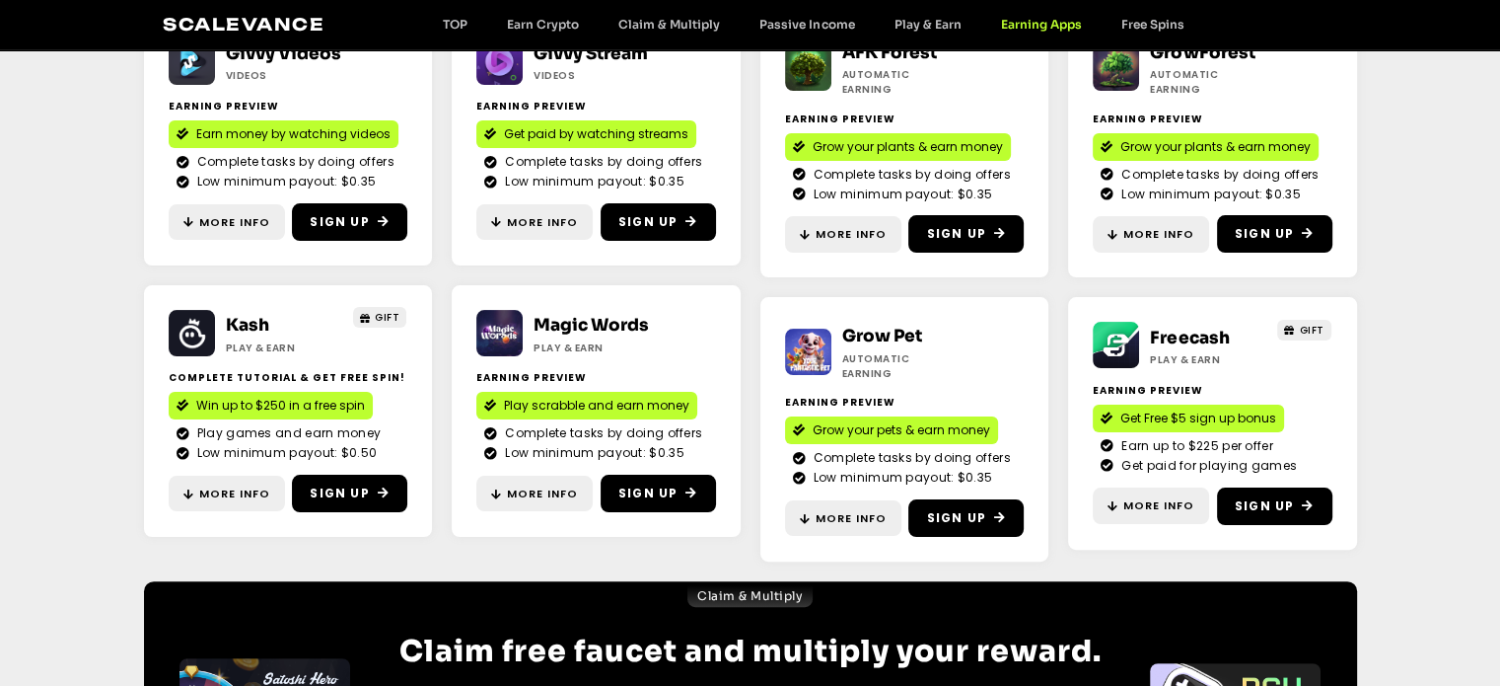
scroll to position [391, 0]
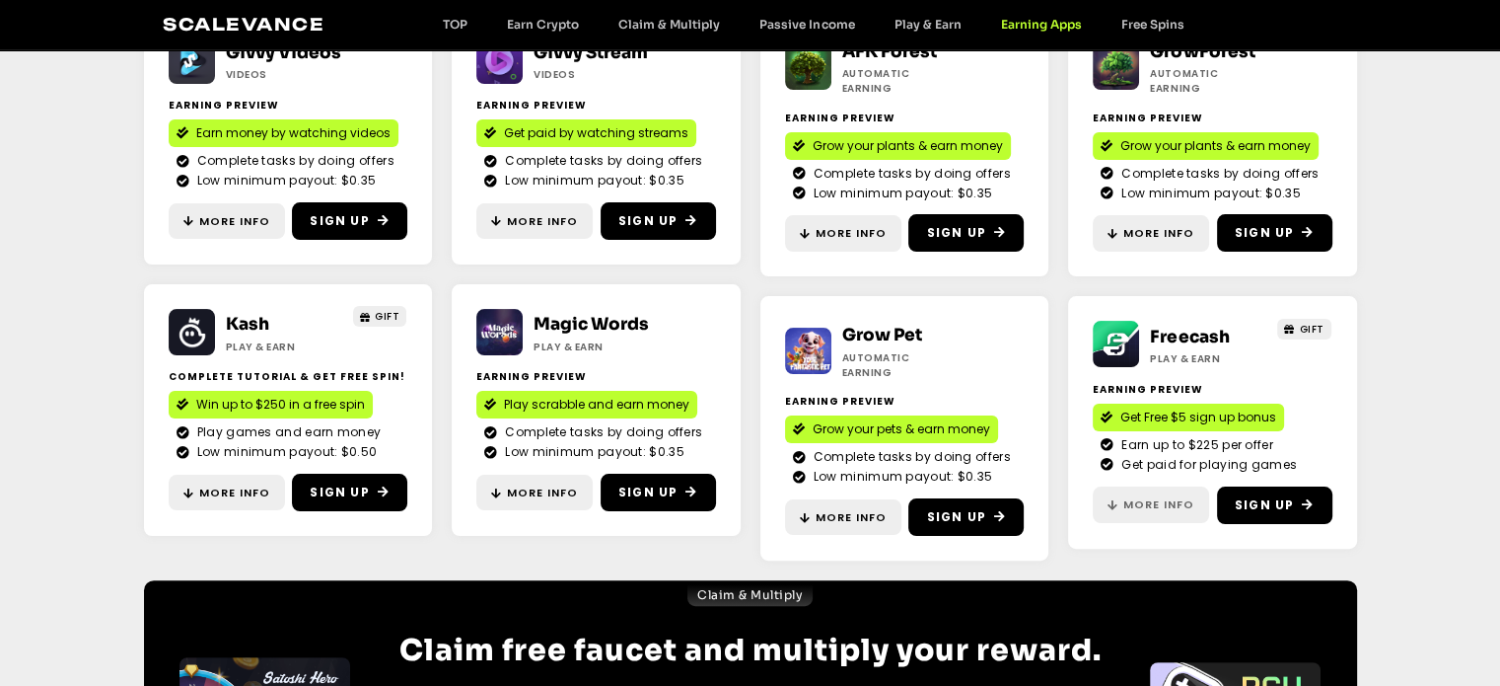
click at [1183, 498] on span "More Info" at bounding box center [1159, 504] width 71 height 17
